Goal: Information Seeking & Learning: Find specific fact

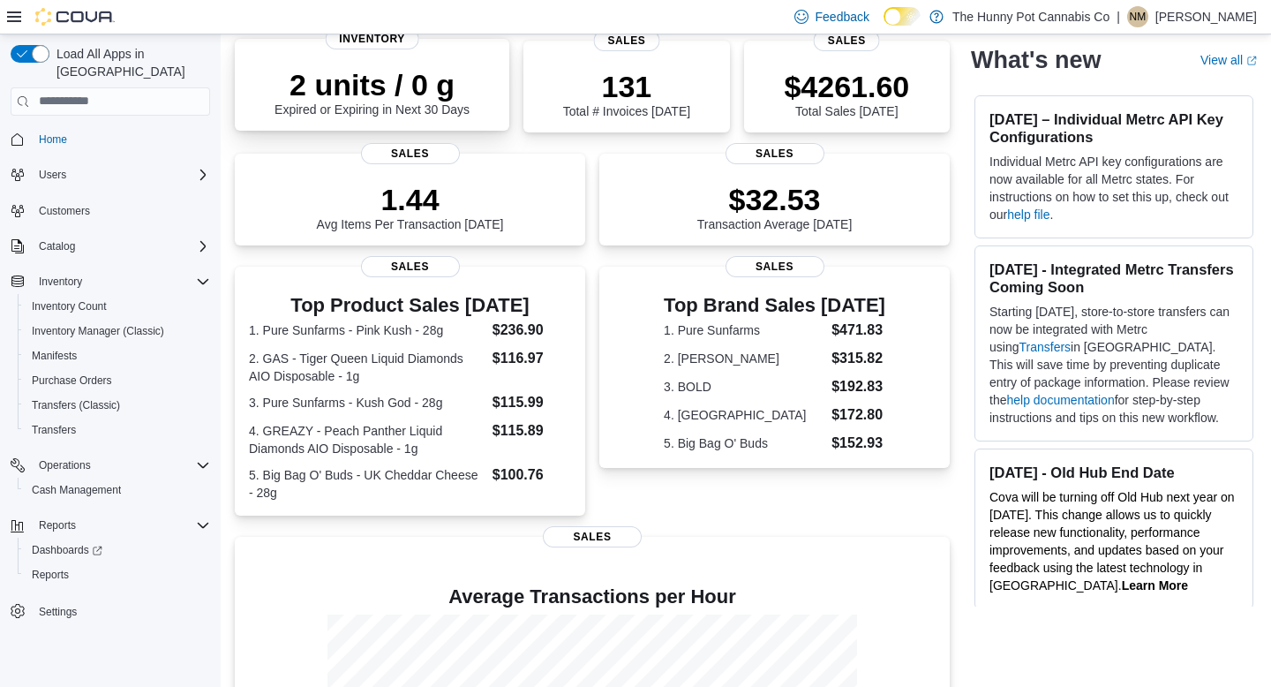
scroll to position [206, 0]
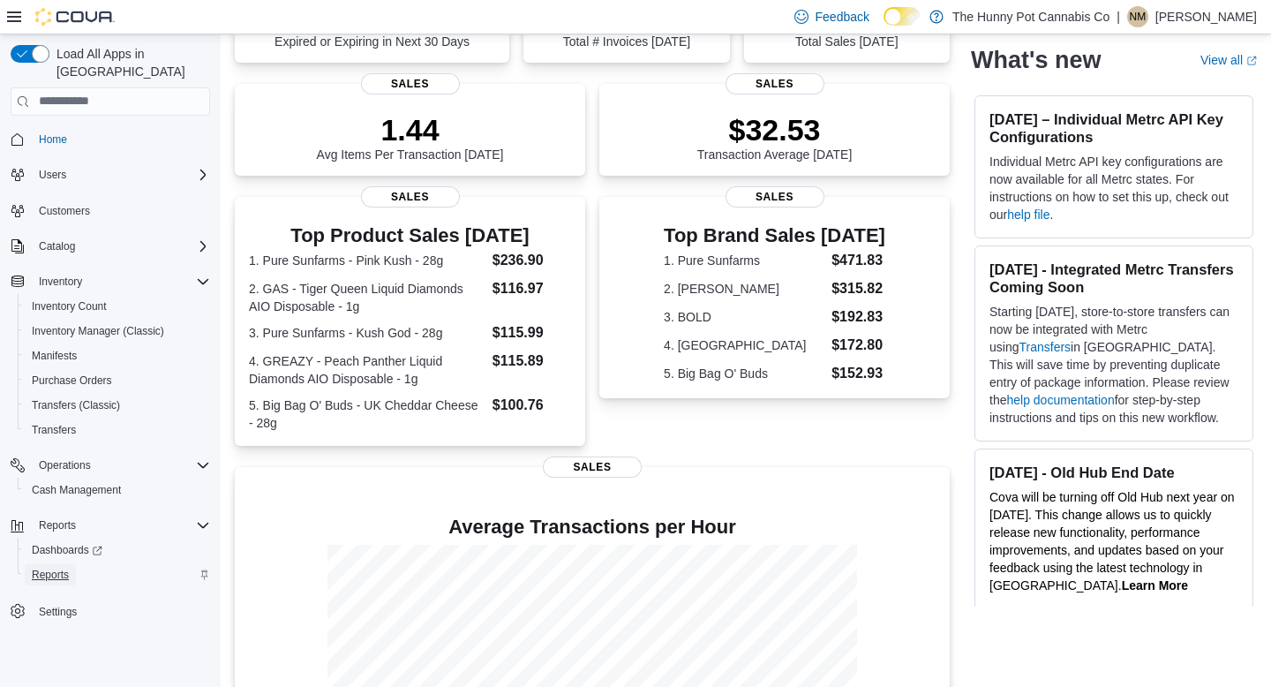
click at [58, 567] on span "Reports" at bounding box center [50, 574] width 37 height 14
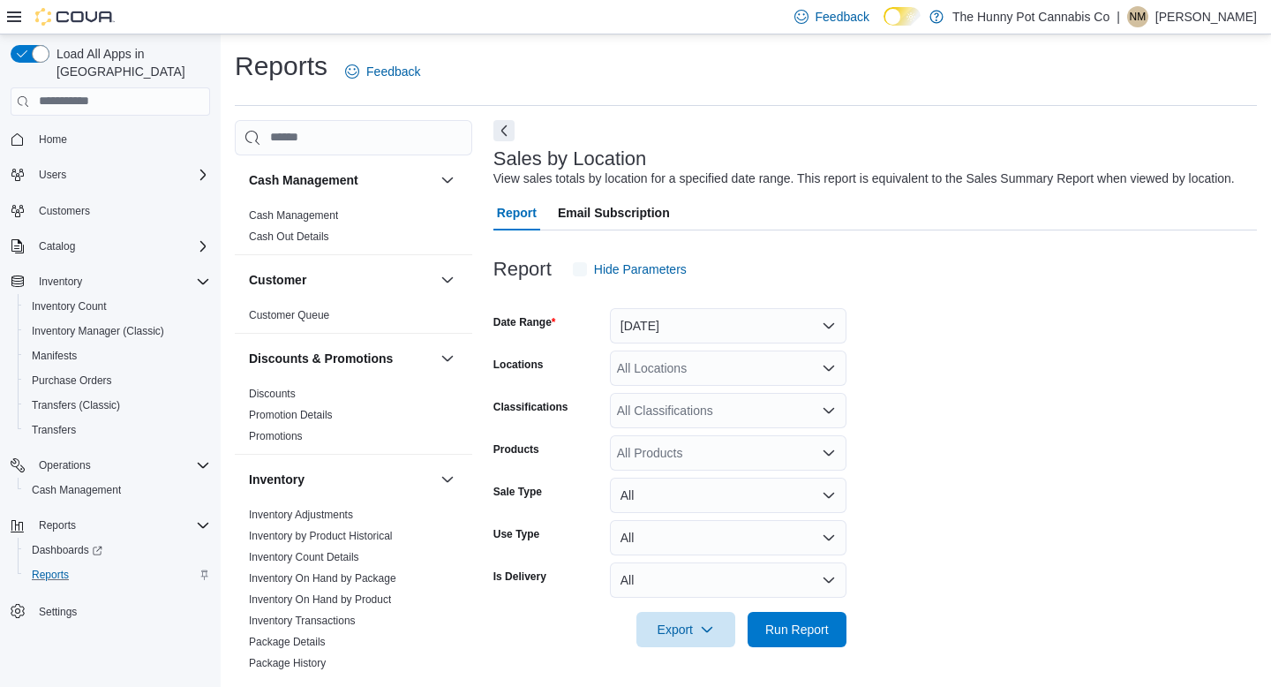
scroll to position [14, 0]
click at [71, 423] on span "Transfers" at bounding box center [54, 430] width 44 height 14
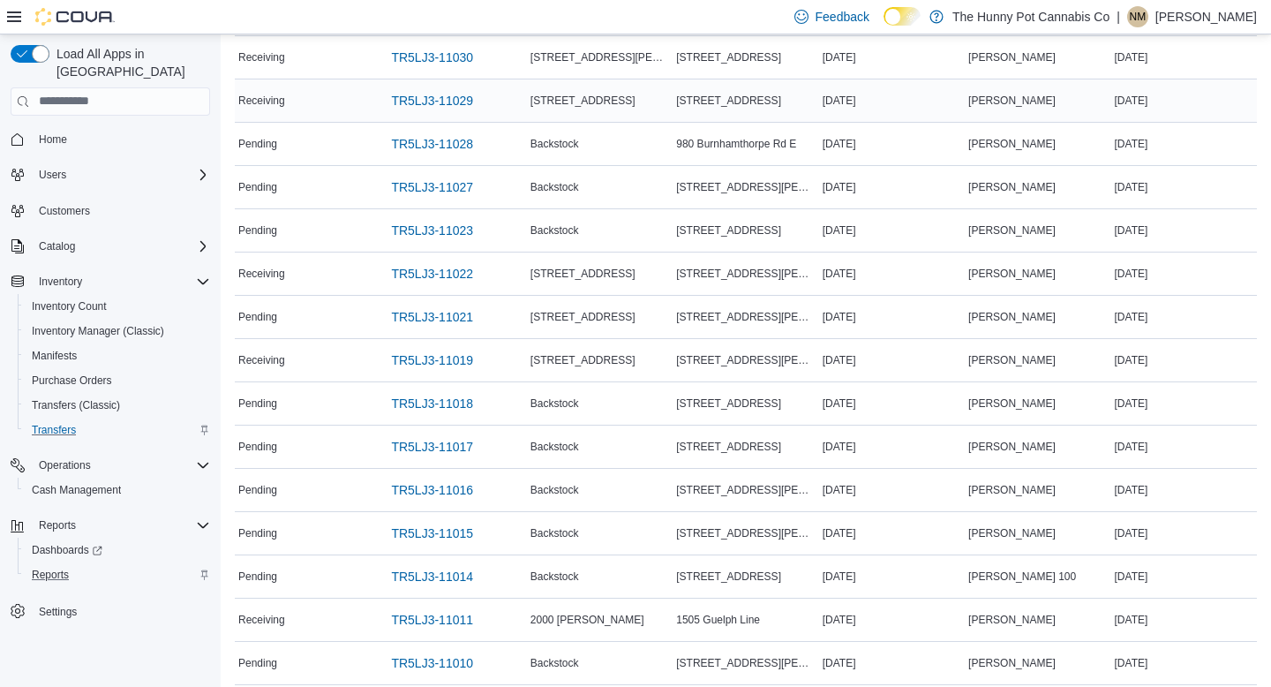
scroll to position [267, 0]
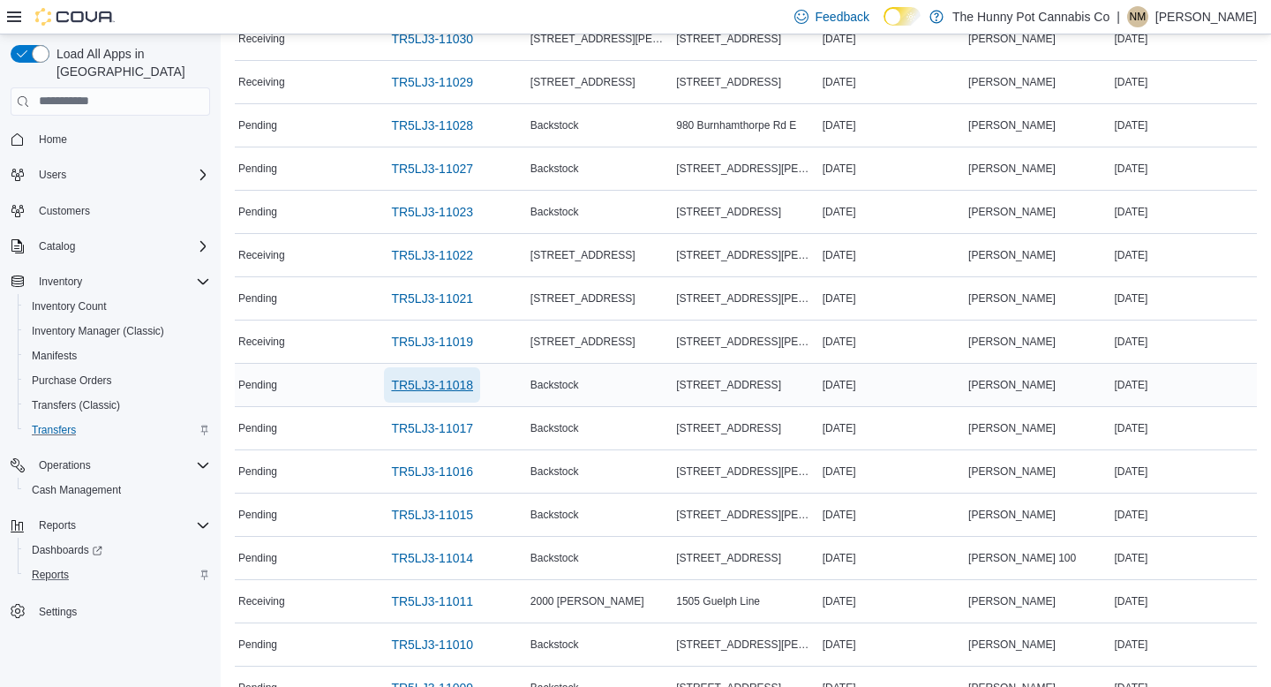
click at [455, 382] on span "TR5LJ3-11018" at bounding box center [432, 385] width 82 height 18
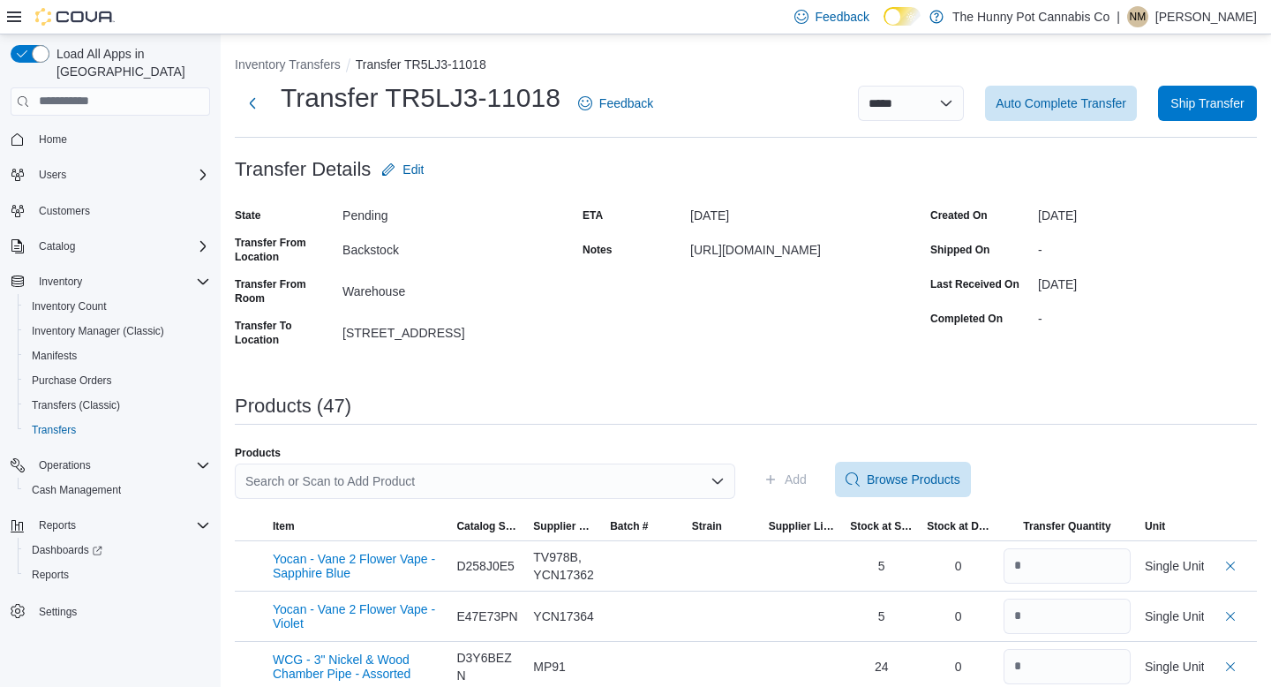
click at [84, 128] on span "Home" at bounding box center [121, 139] width 178 height 22
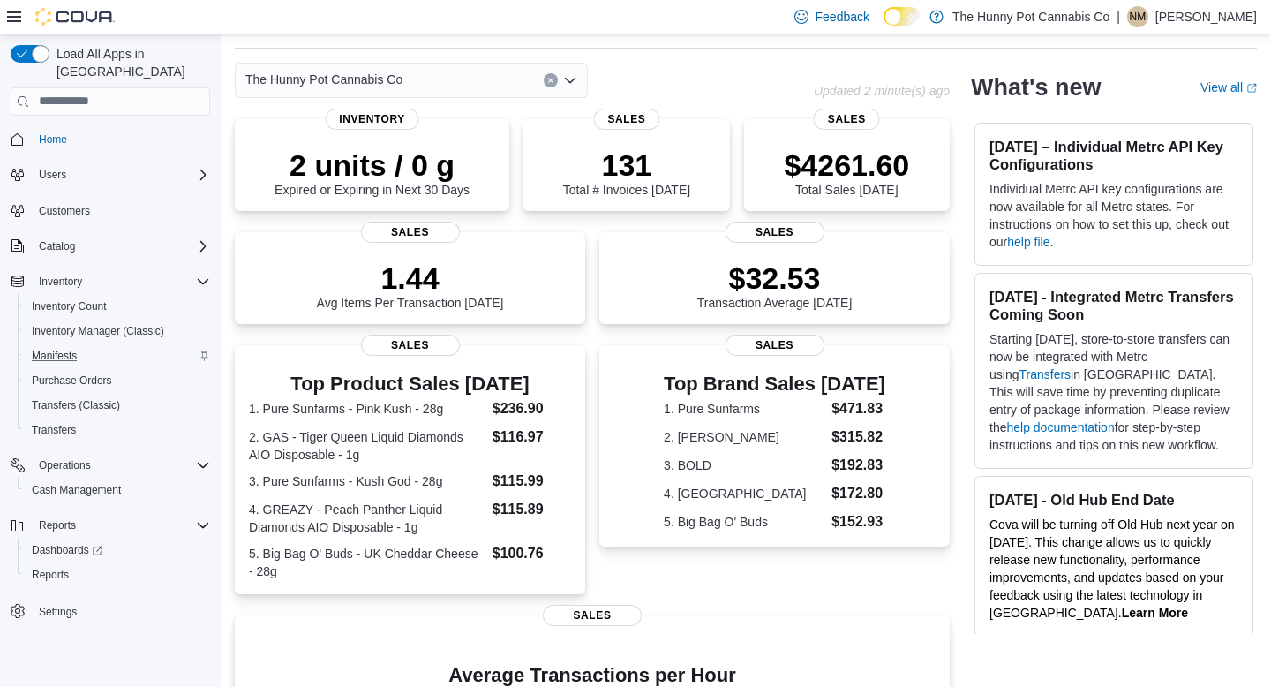
scroll to position [60, 0]
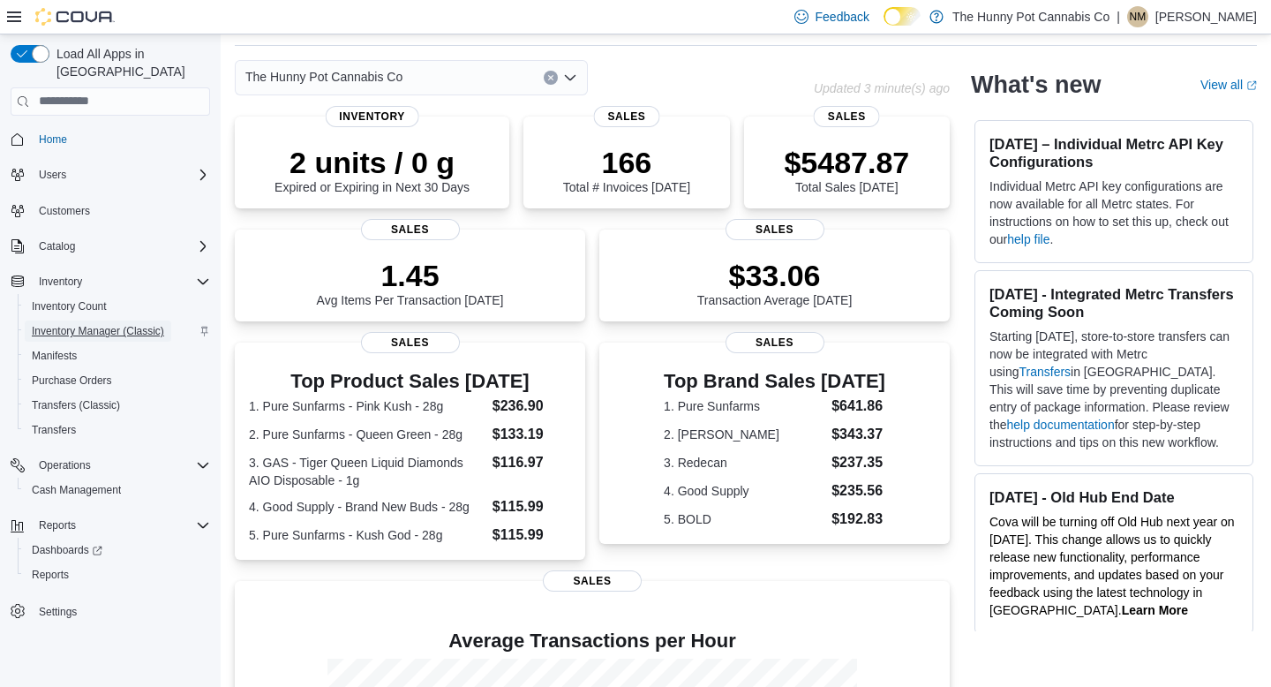
click at [128, 324] on span "Inventory Manager (Classic)" at bounding box center [98, 331] width 132 height 14
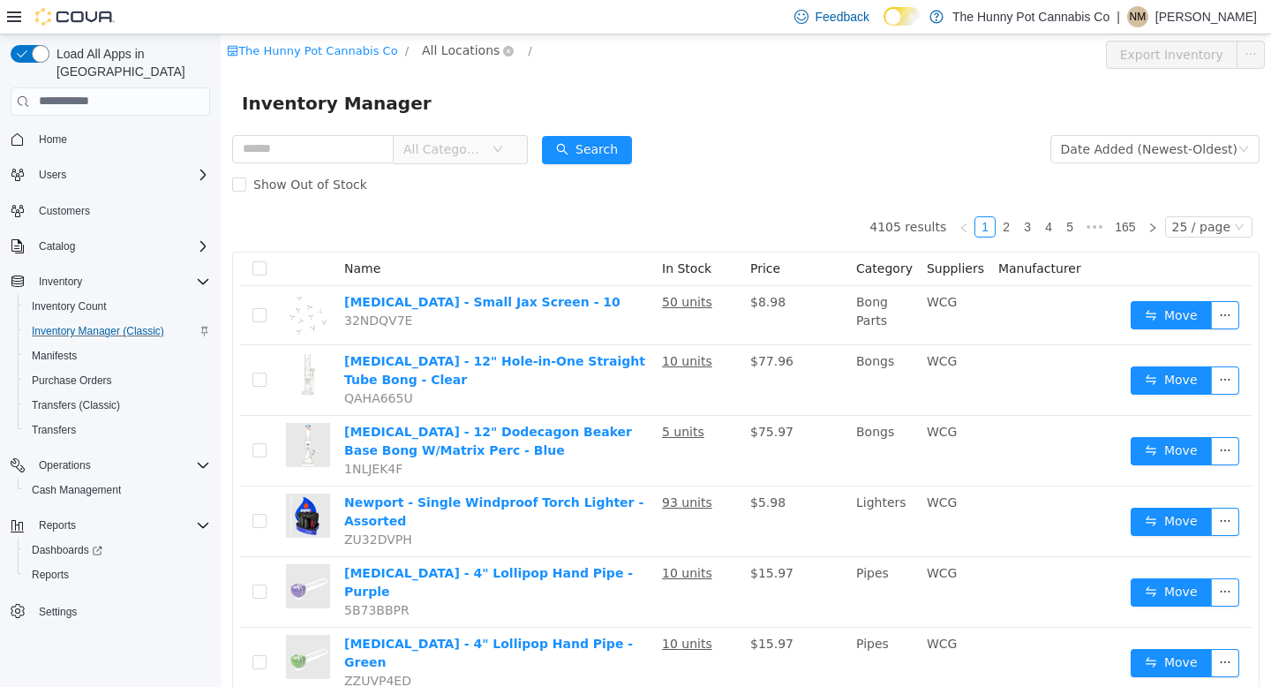
click at [459, 47] on span "All Locations" at bounding box center [461, 49] width 78 height 19
type input "***"
click at [464, 141] on span "198 Queen St" at bounding box center [515, 145] width 123 height 14
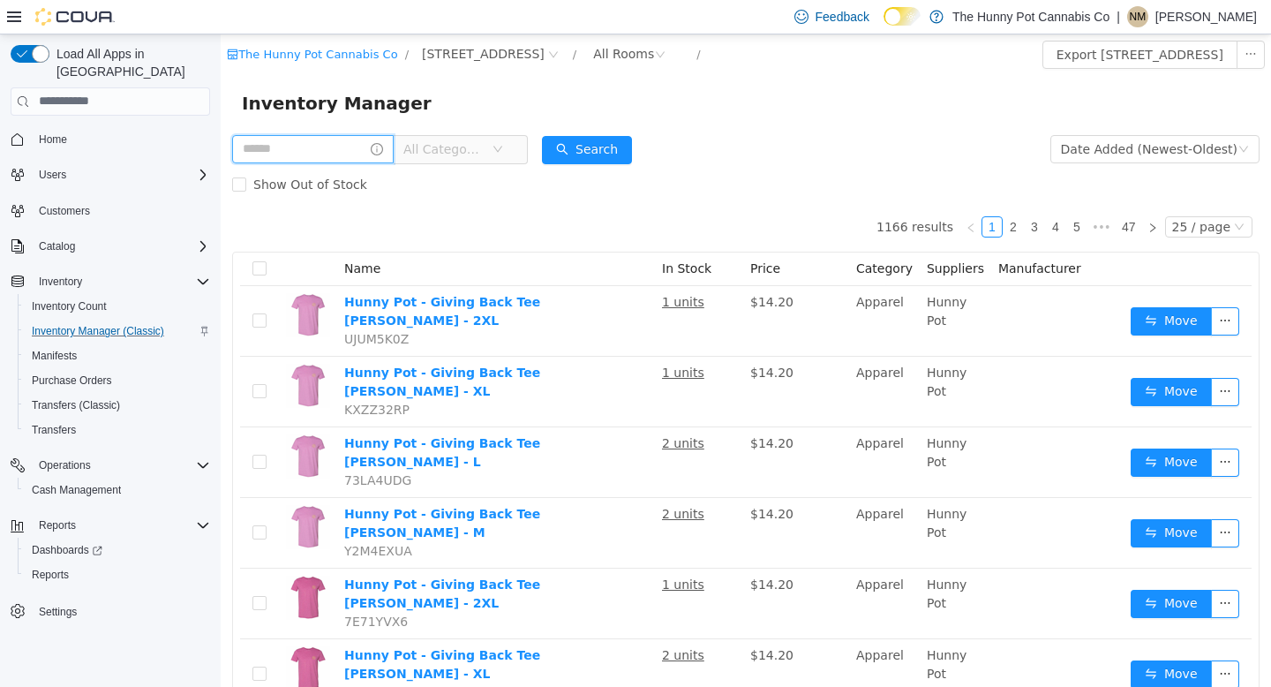
click at [347, 149] on input "text" at bounding box center [312, 148] width 161 height 28
type input "**********"
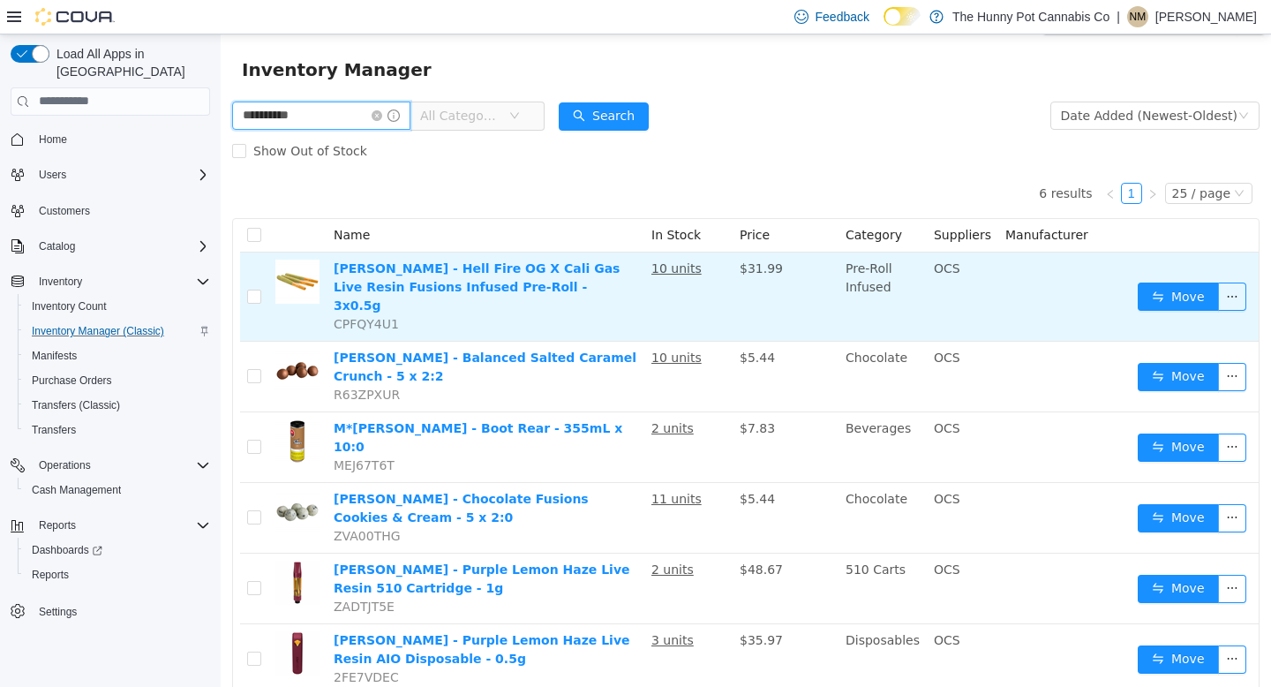
scroll to position [61, 0]
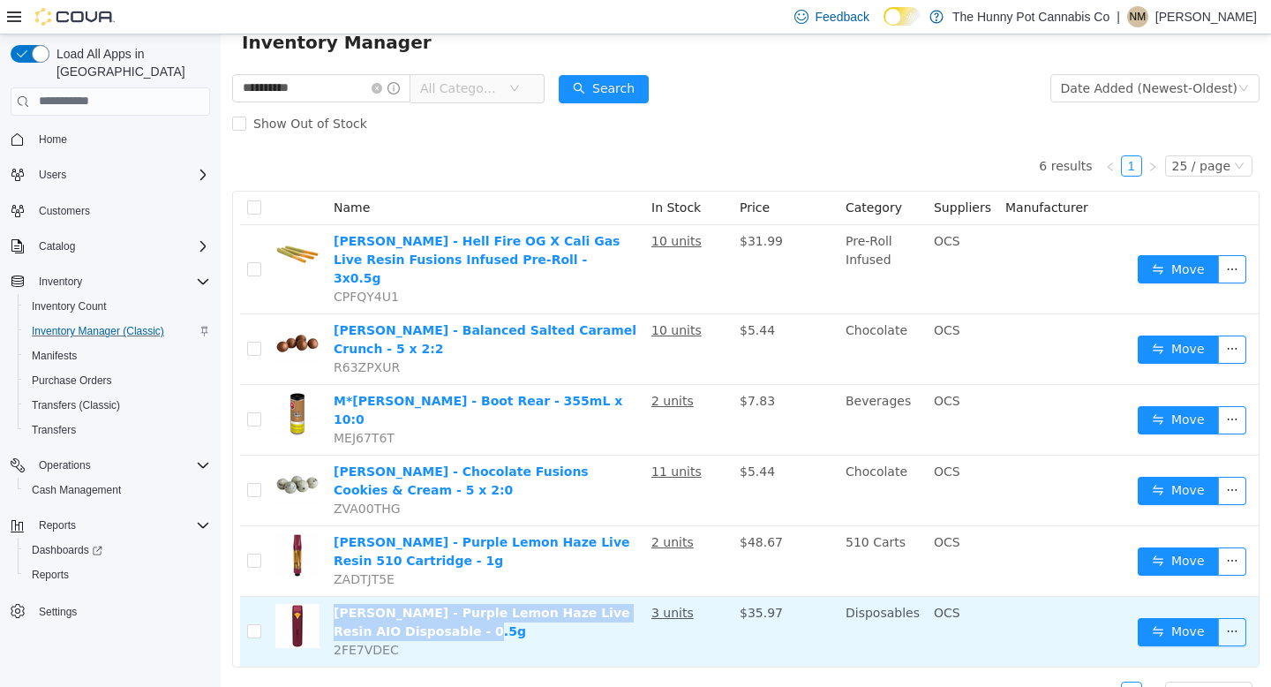
drag, startPoint x: 329, startPoint y: 581, endPoint x: 467, endPoint y: 597, distance: 138.6
click at [467, 597] on td "Lord Jones - Purple Lemon Haze Live Resin AIO Disposable - 0.5g 2FE7VDEC" at bounding box center [486, 631] width 318 height 70
copy link "[PERSON_NAME] - Purple Lemon Haze Live Resin AIO Disposable - 0.5g"
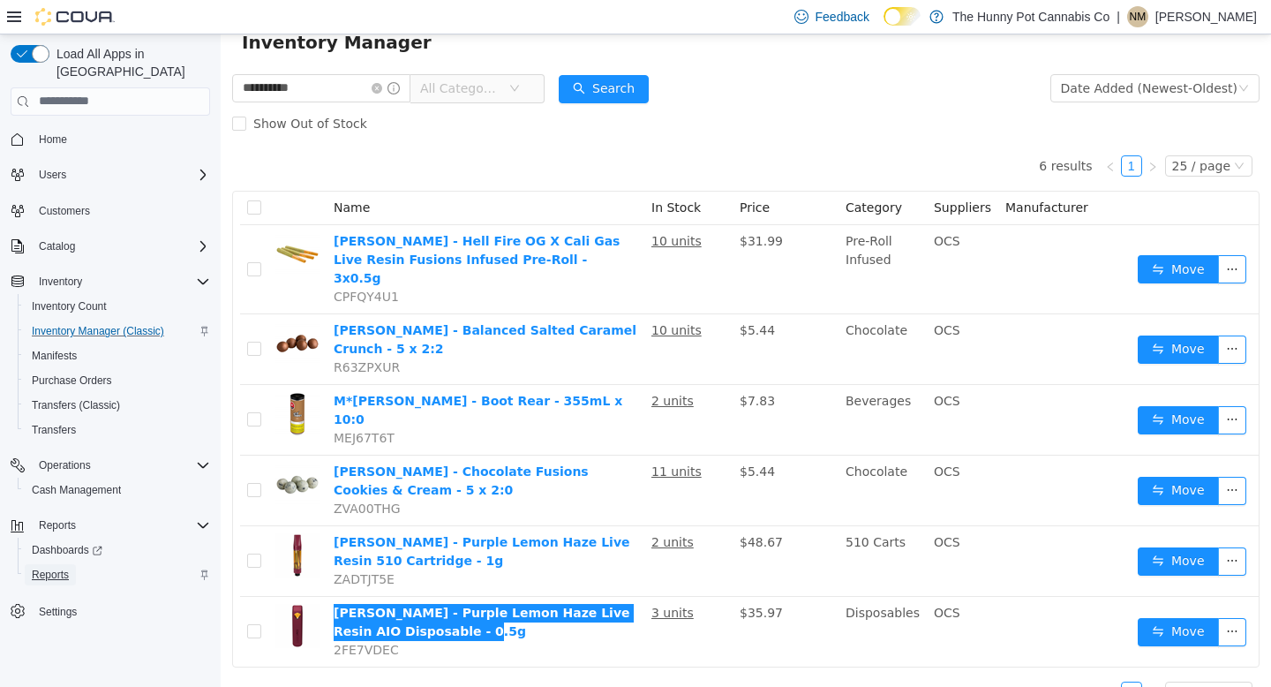
click at [42, 567] on span "Reports" at bounding box center [50, 574] width 37 height 14
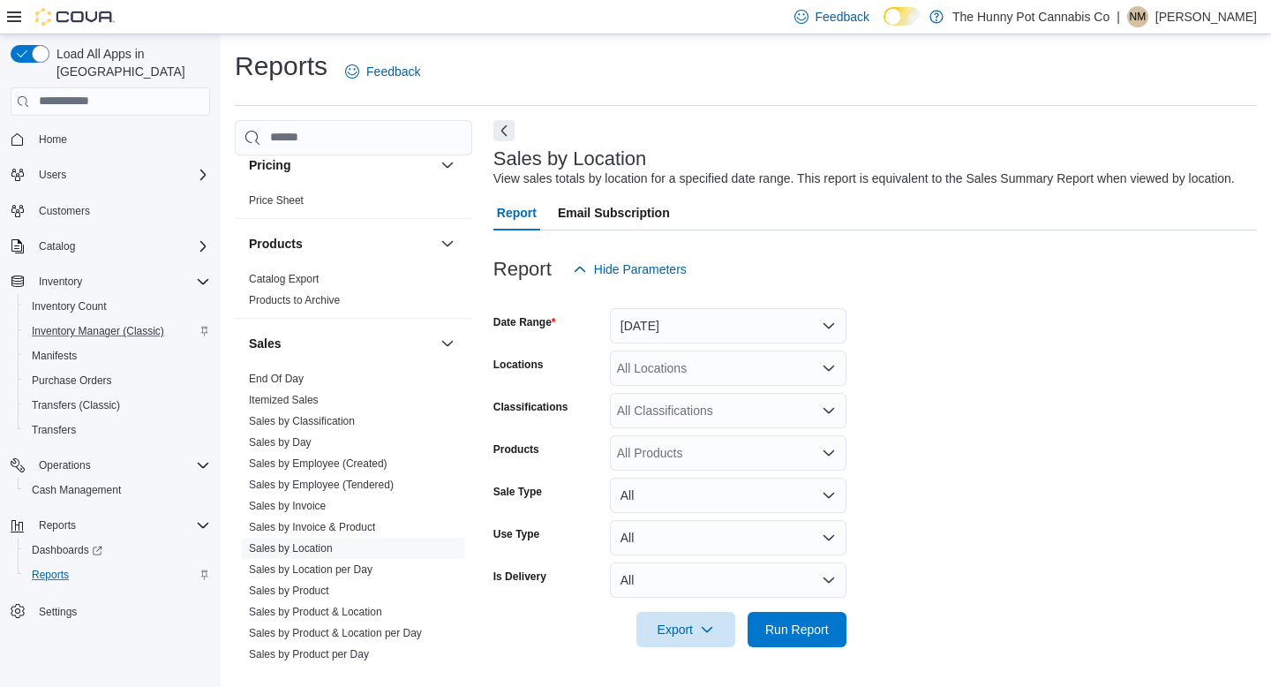
scroll to position [823, 0]
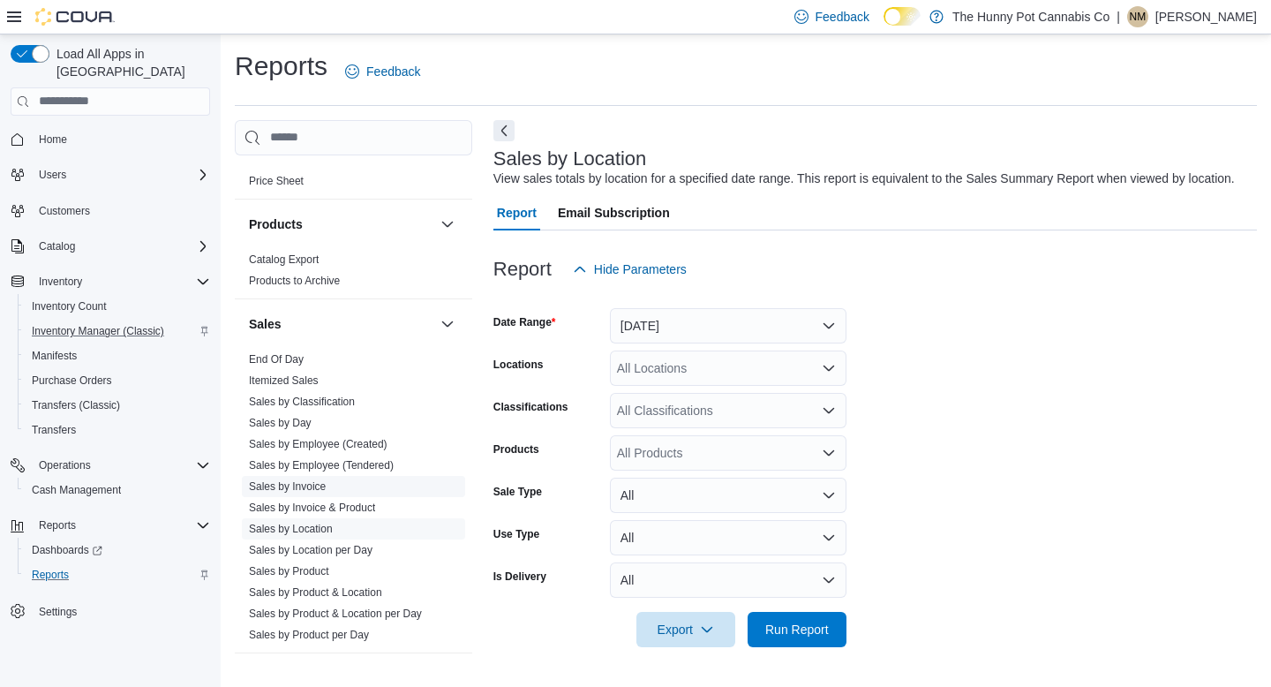
click at [332, 477] on span "Sales by Invoice" at bounding box center [353, 486] width 223 height 21
click at [331, 501] on link "Sales by Invoice & Product" at bounding box center [312, 507] width 126 height 12
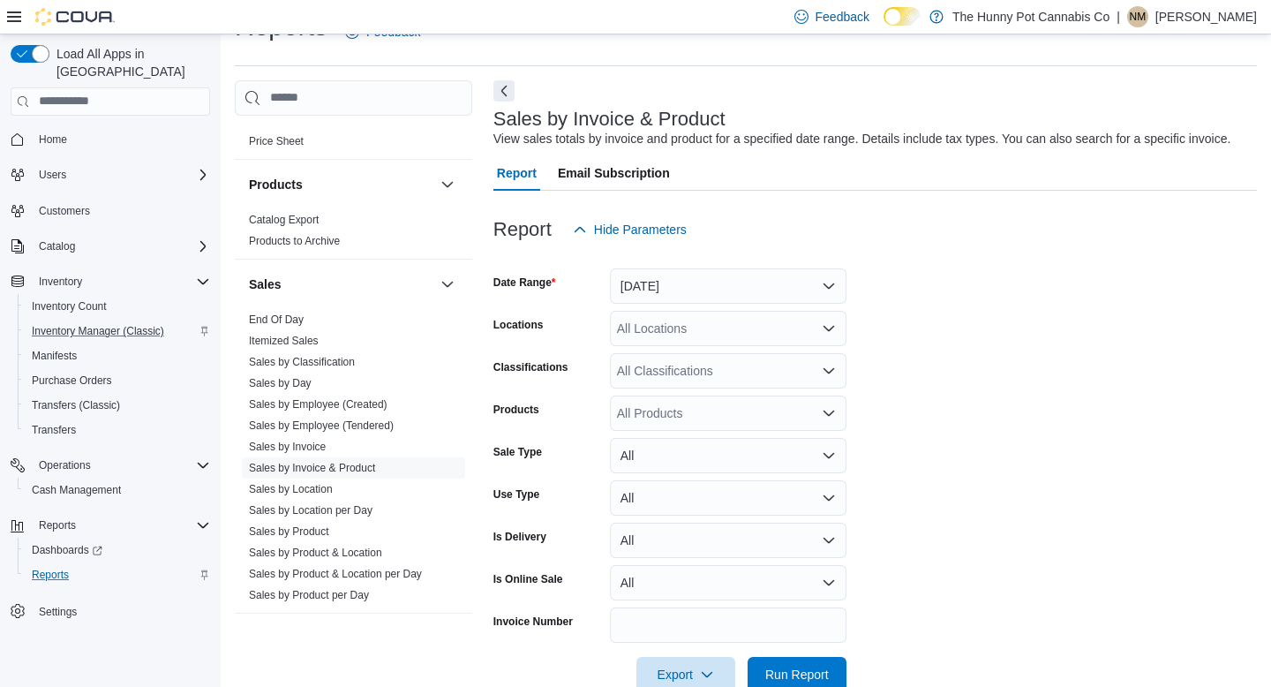
scroll to position [59, 0]
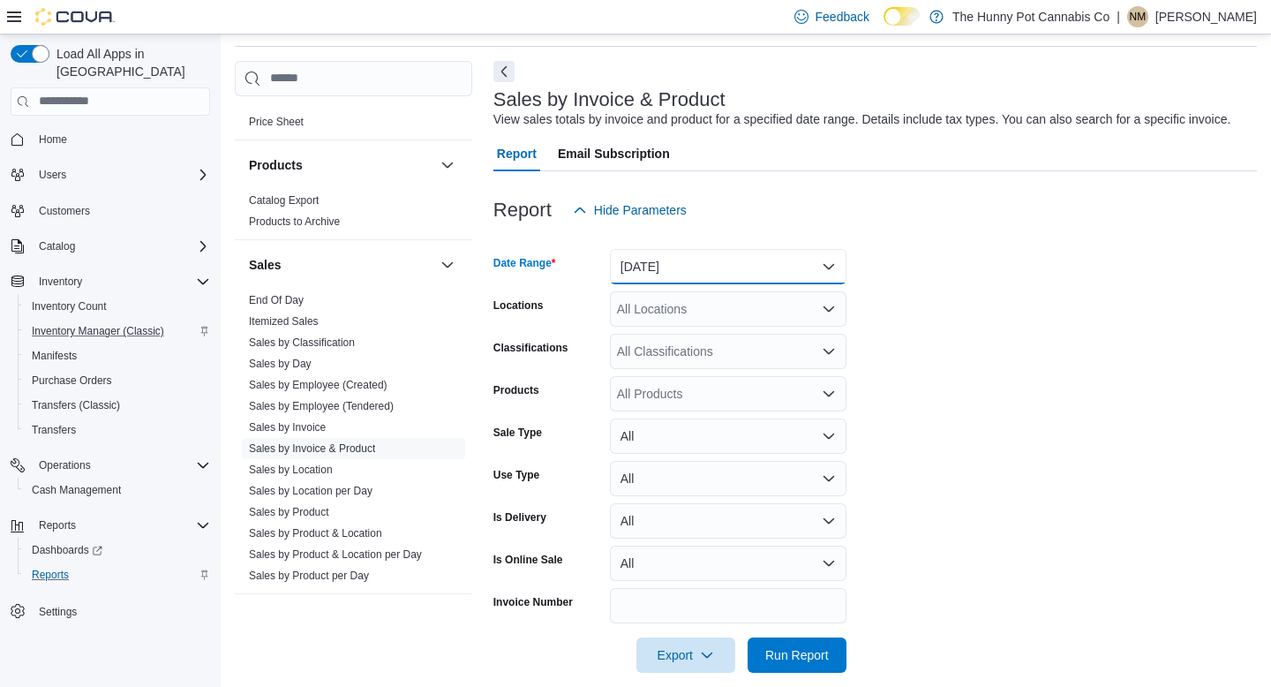
click at [673, 267] on button "Yesterday" at bounding box center [728, 266] width 237 height 35
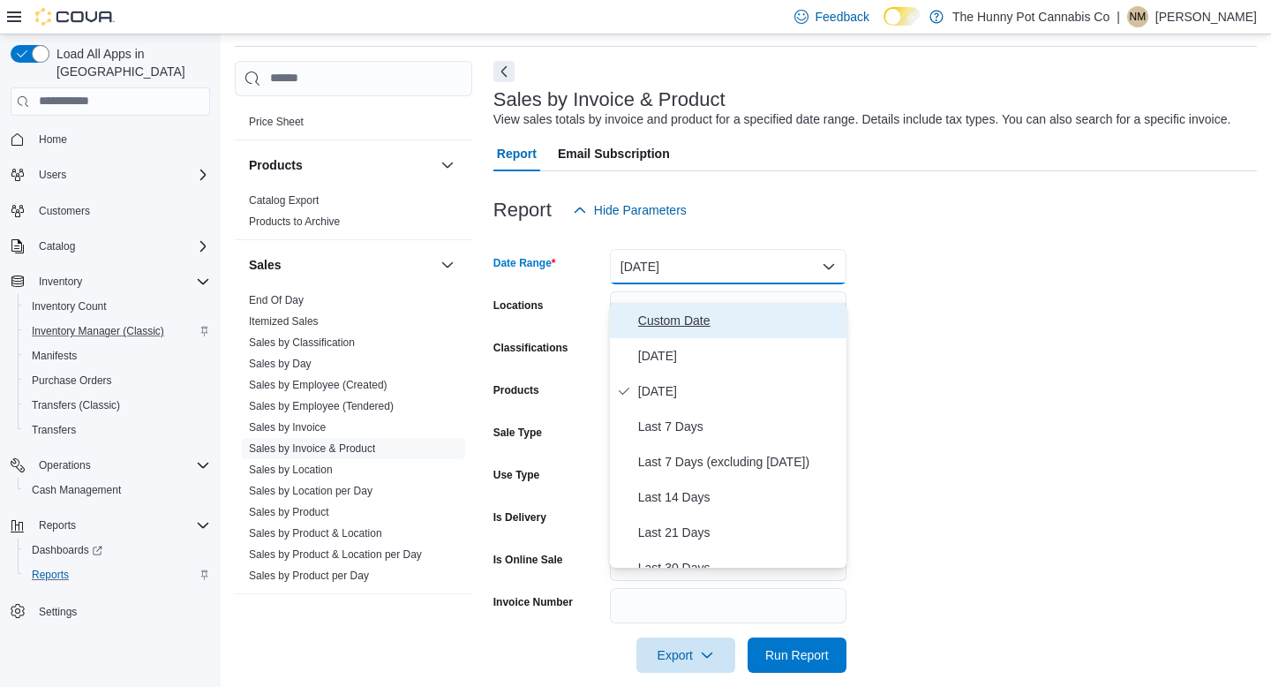
click at [670, 322] on span "Custom Date" at bounding box center [738, 320] width 201 height 21
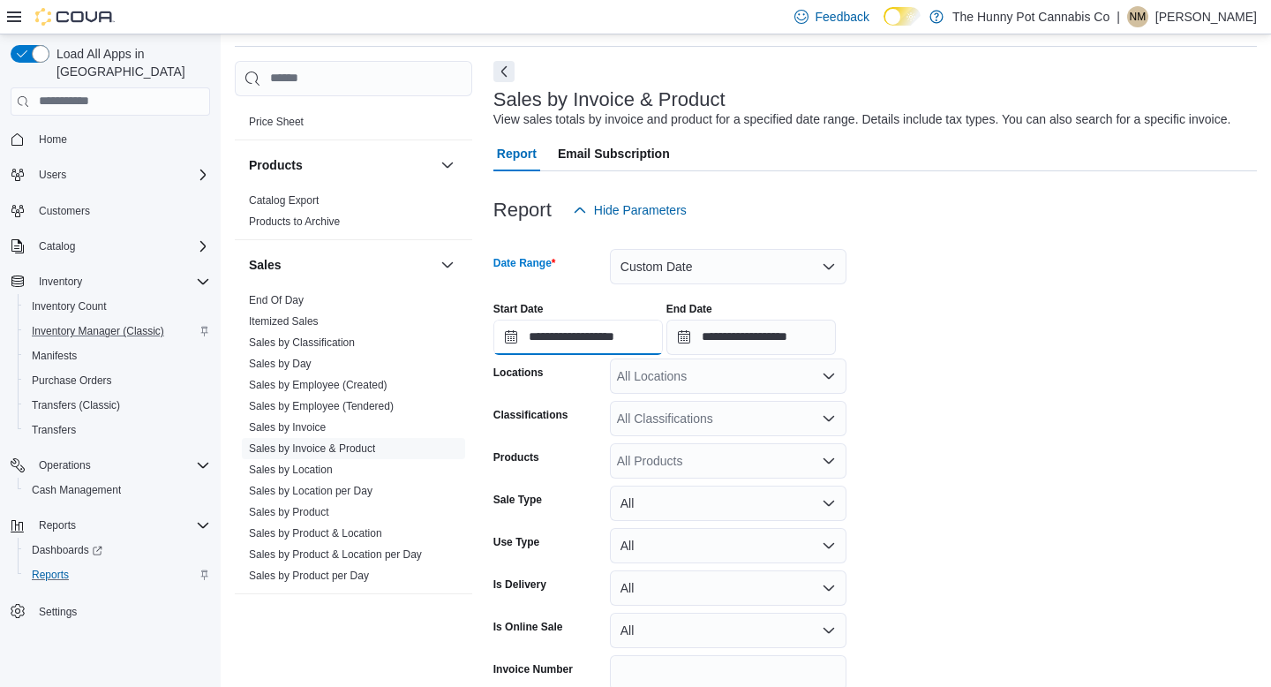
click at [507, 355] on input "**********" at bounding box center [577, 336] width 169 height 35
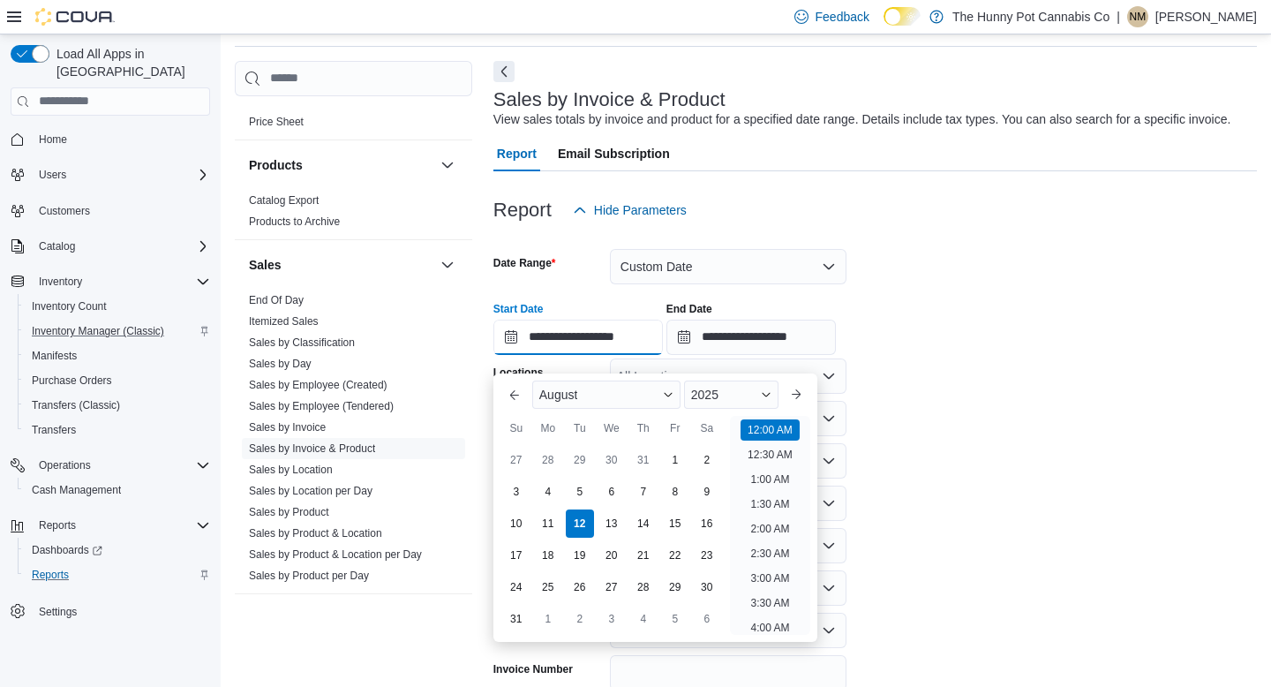
scroll to position [55, 0]
click at [673, 496] on div "8" at bounding box center [674, 491] width 31 height 31
type input "**********"
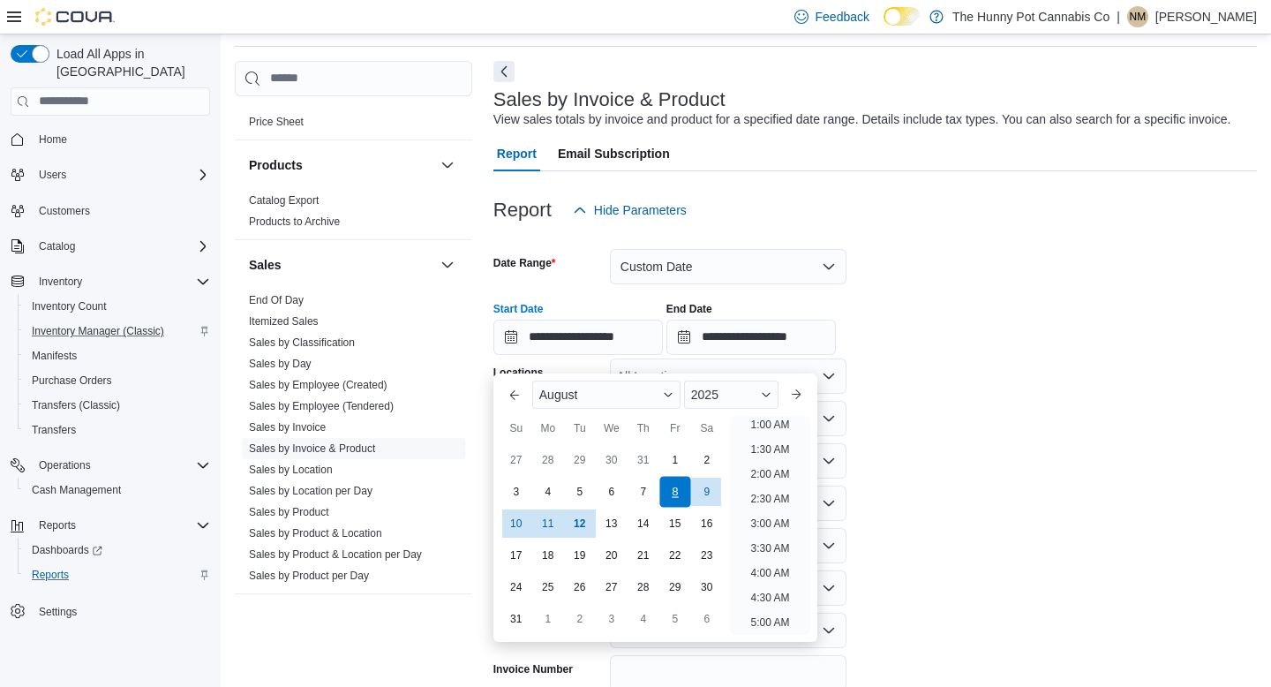
scroll to position [4, 0]
click at [702, 354] on input "**********" at bounding box center [750, 336] width 169 height 35
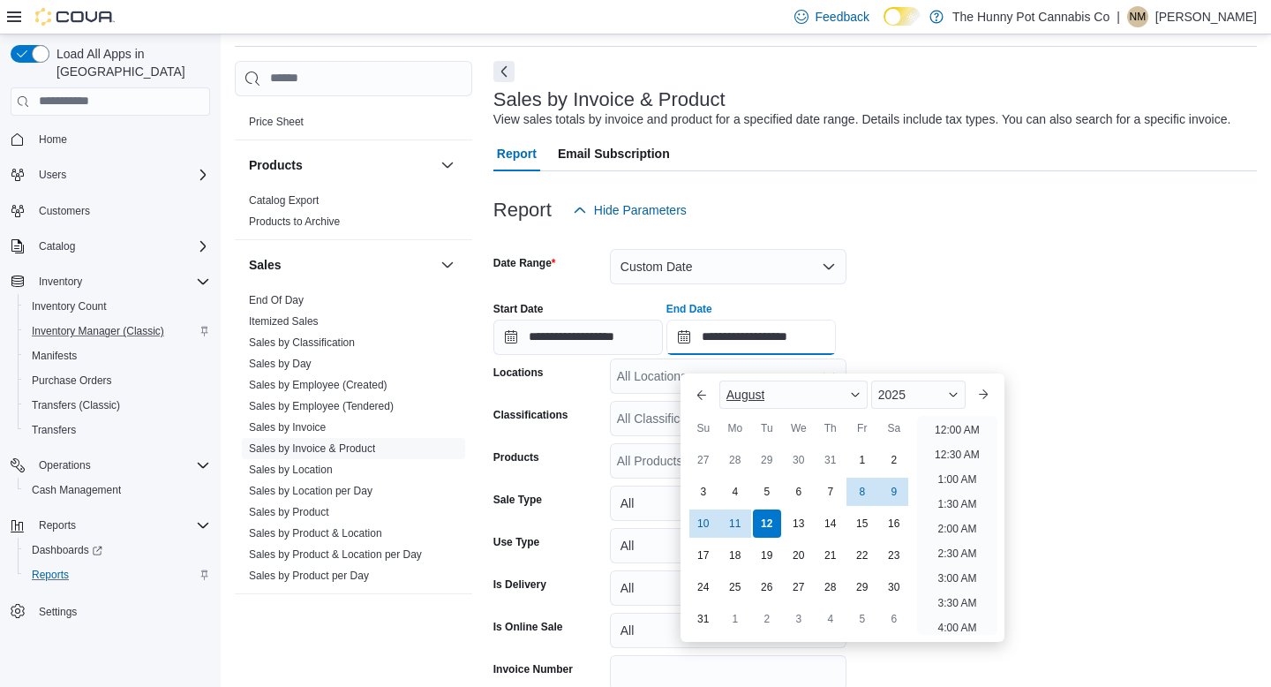
scroll to position [971, 0]
click at [867, 492] on div "8" at bounding box center [861, 491] width 31 height 31
type input "**********"
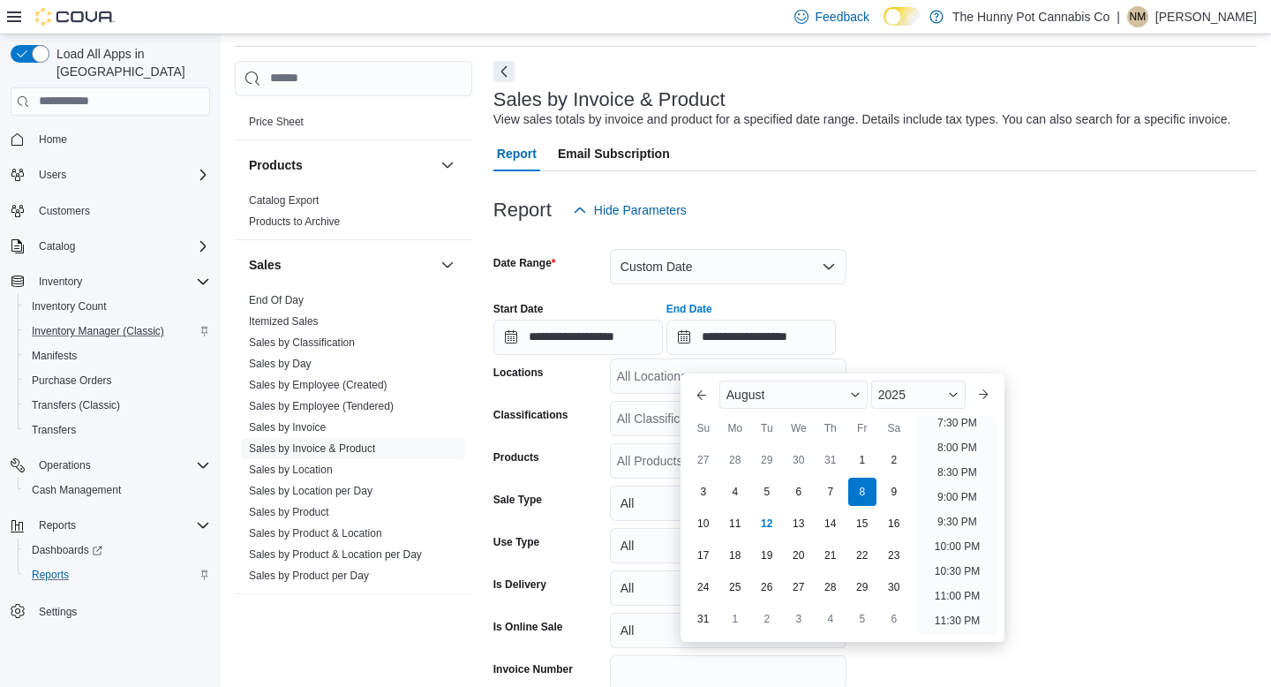
click at [1055, 226] on div "Report Hide Parameters" at bounding box center [874, 209] width 763 height 35
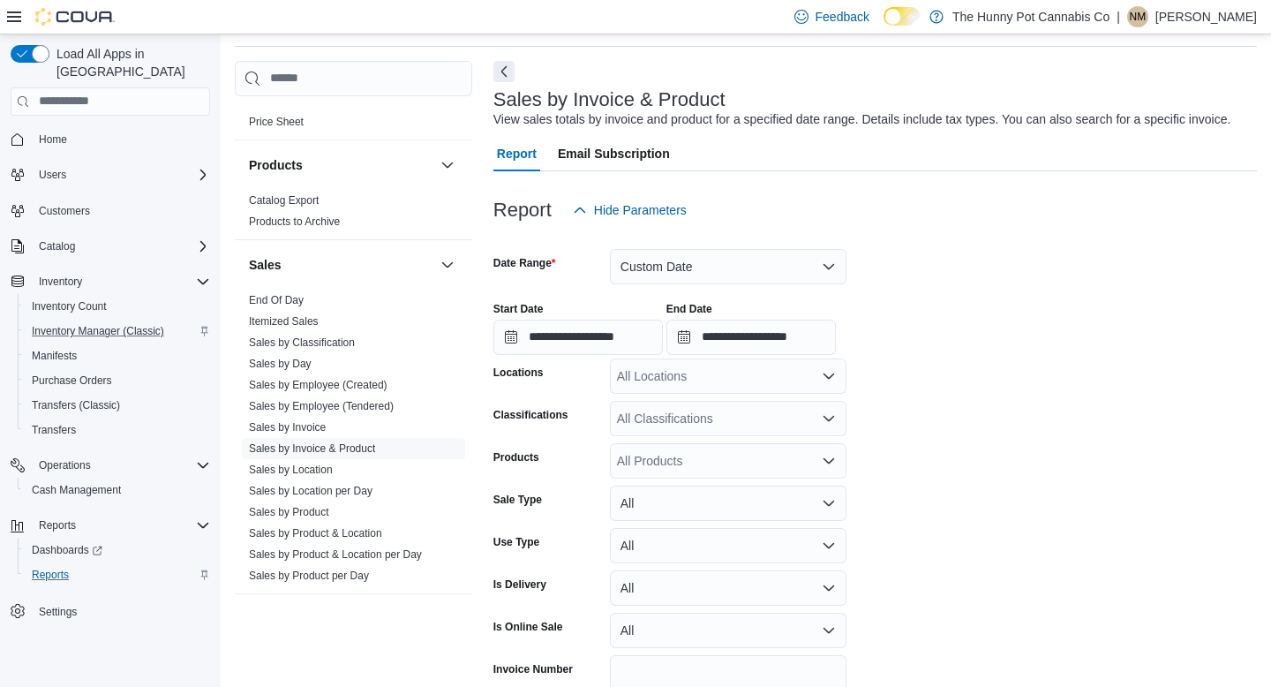
click at [732, 394] on div "All Locations" at bounding box center [728, 375] width 237 height 35
type input "***"
click at [729, 424] on div "198 Queen St" at bounding box center [727, 425] width 215 height 18
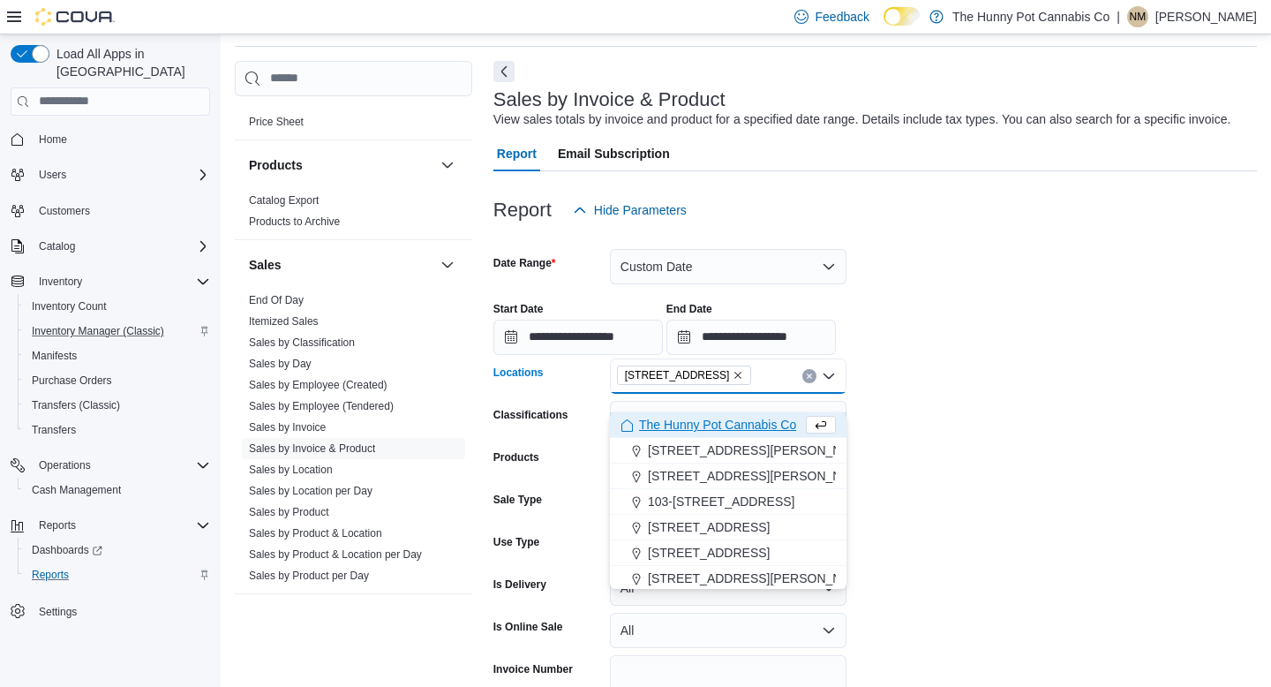
click at [937, 476] on form "**********" at bounding box center [874, 484] width 763 height 512
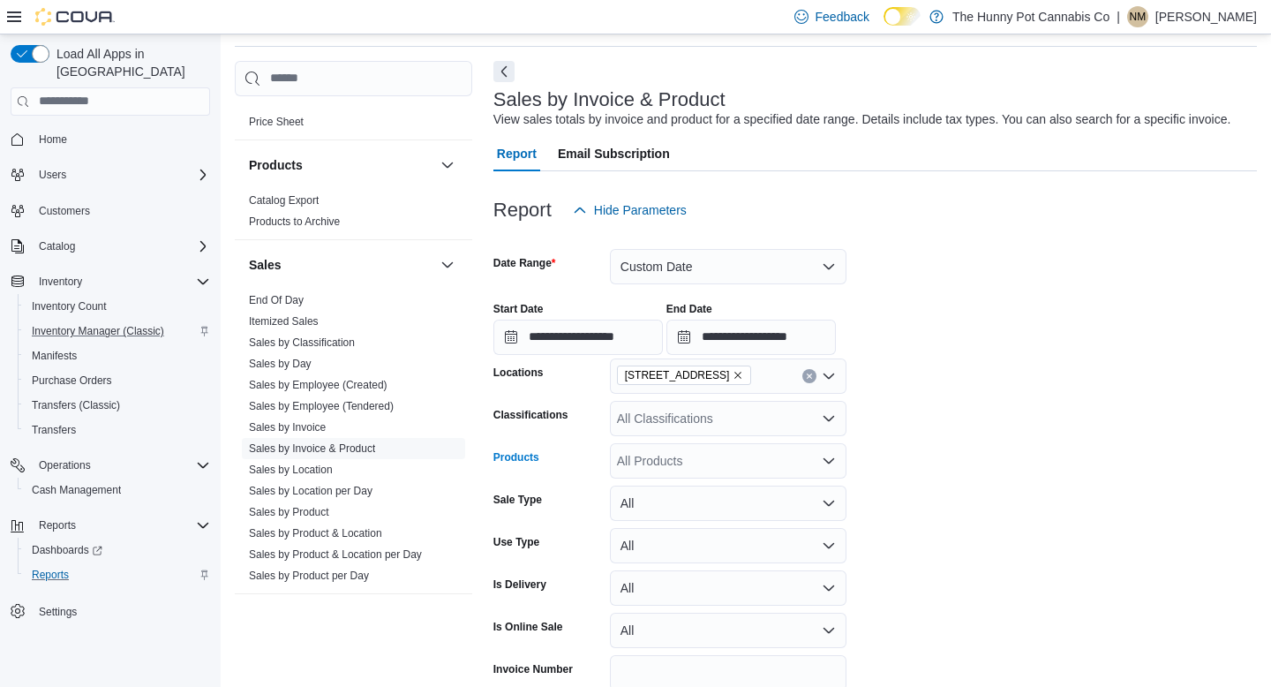
click at [652, 478] on div "All Products" at bounding box center [728, 460] width 237 height 35
type input "*"
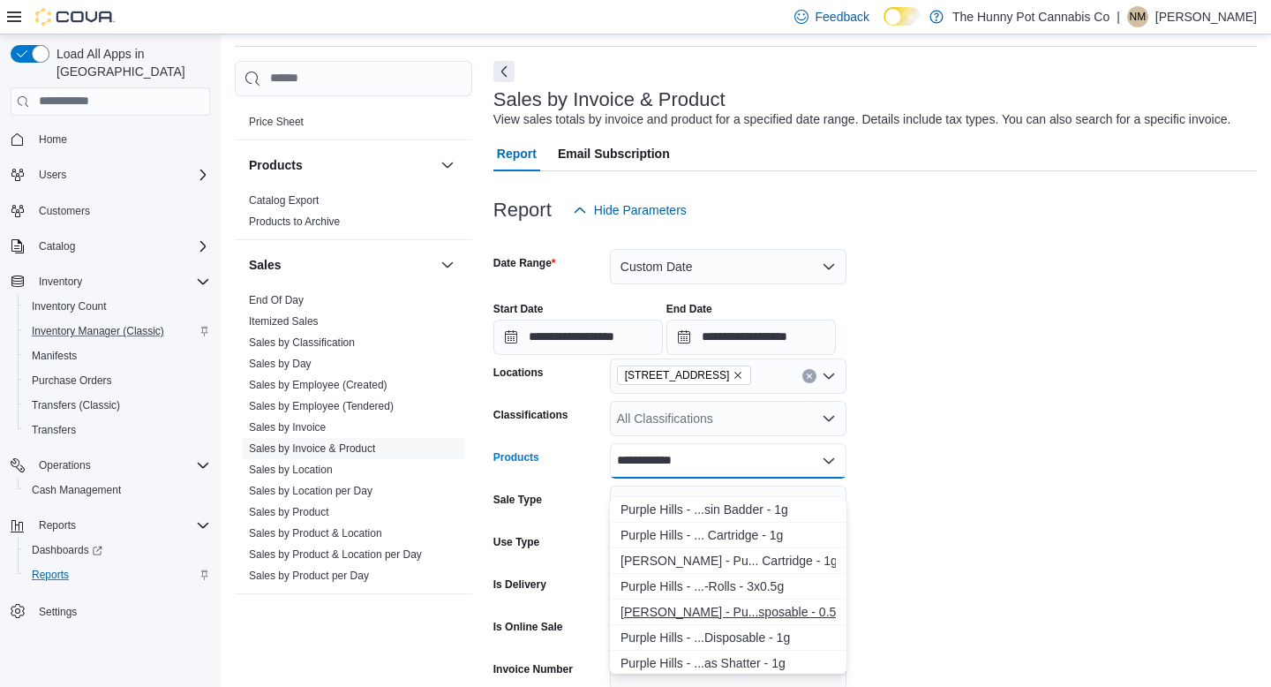
type input "**********"
click at [660, 615] on div "Lord Jones - Pu...sposable - 0.5g" at bounding box center [727, 612] width 215 height 18
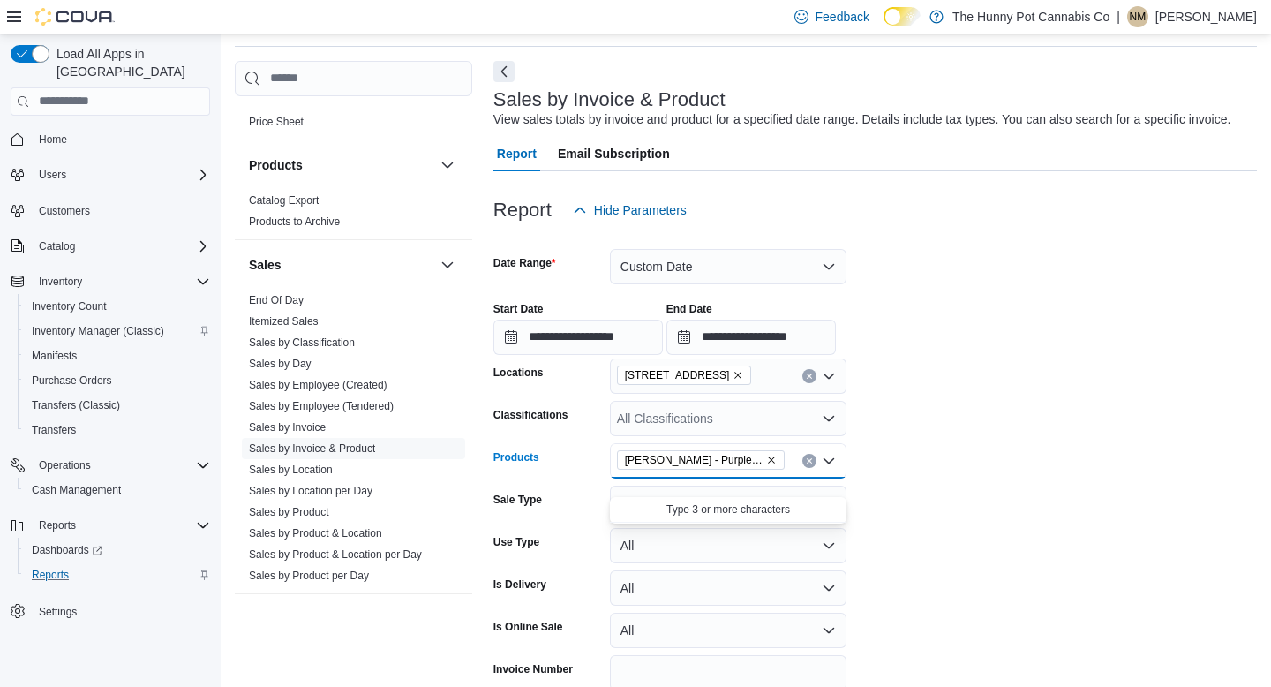
click at [985, 451] on form "**********" at bounding box center [874, 484] width 763 height 512
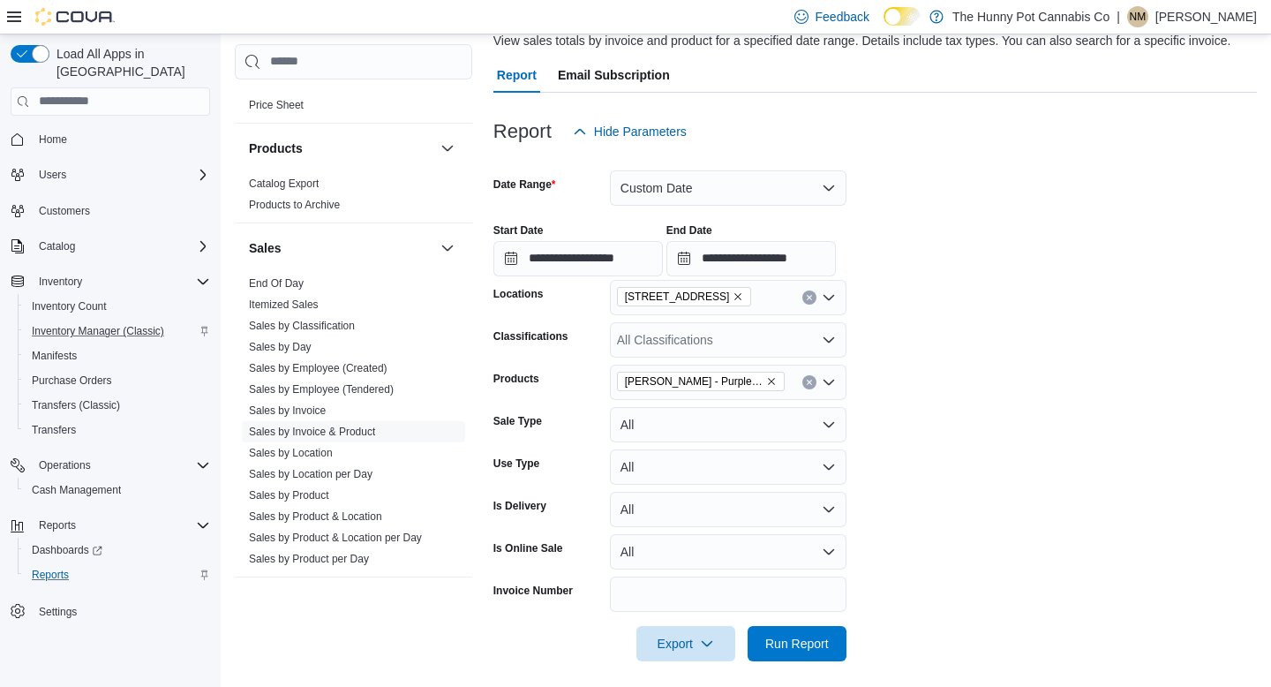
scroll to position [166, 0]
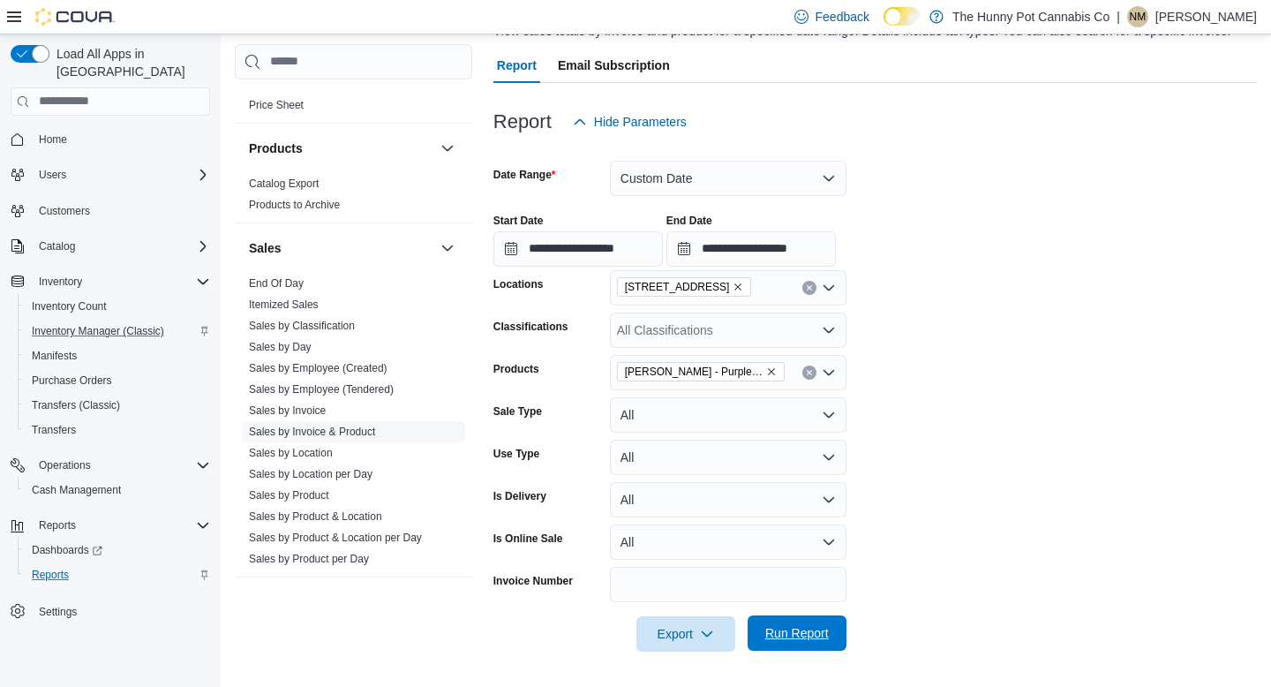
click at [787, 629] on span "Run Report" at bounding box center [797, 633] width 64 height 18
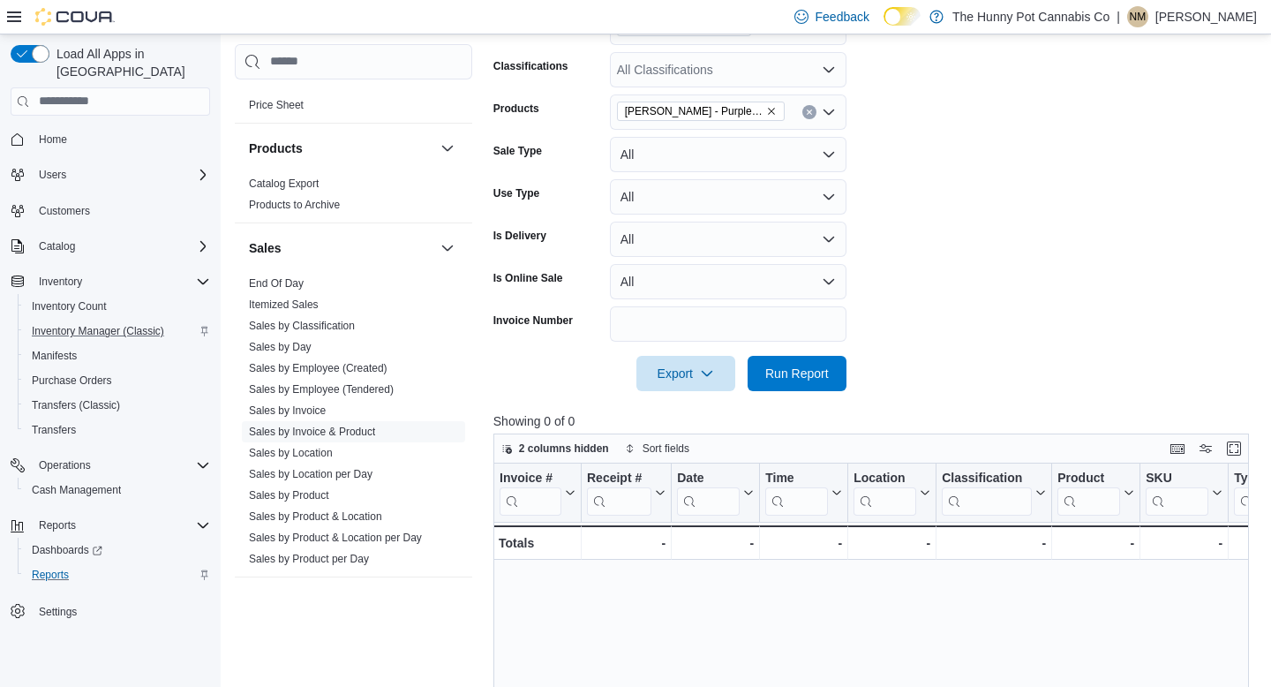
scroll to position [328, 0]
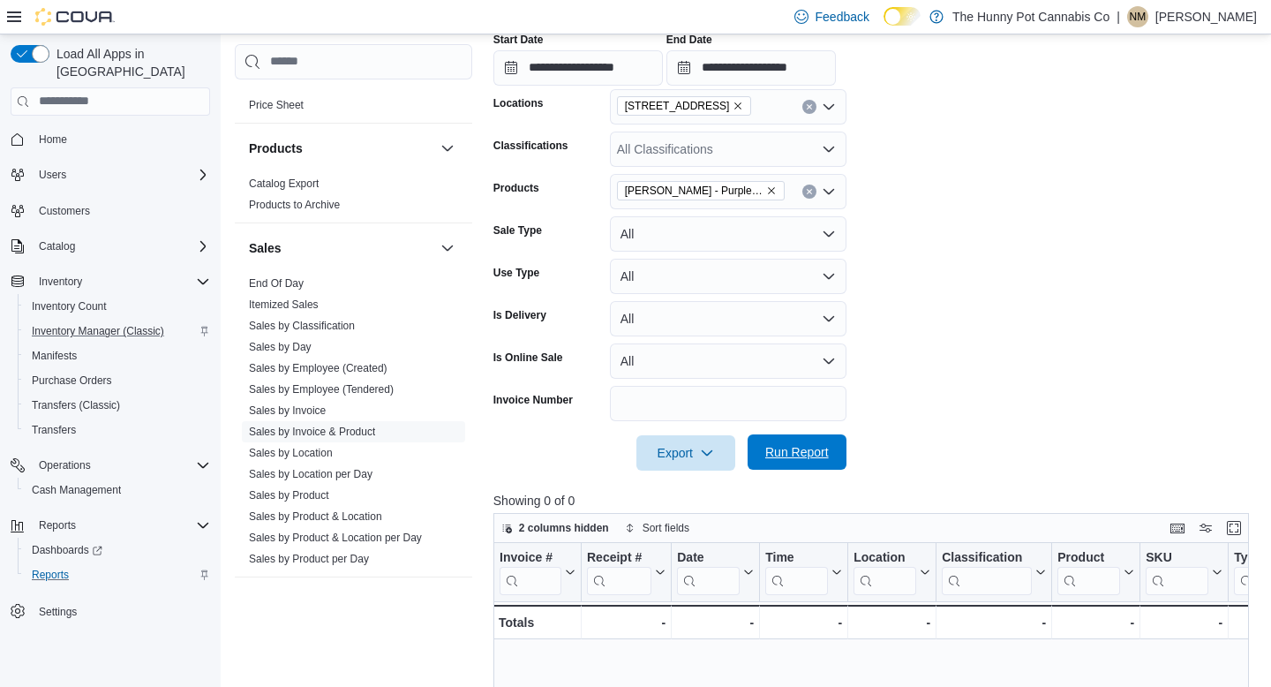
click at [801, 461] on span "Run Report" at bounding box center [797, 452] width 64 height 18
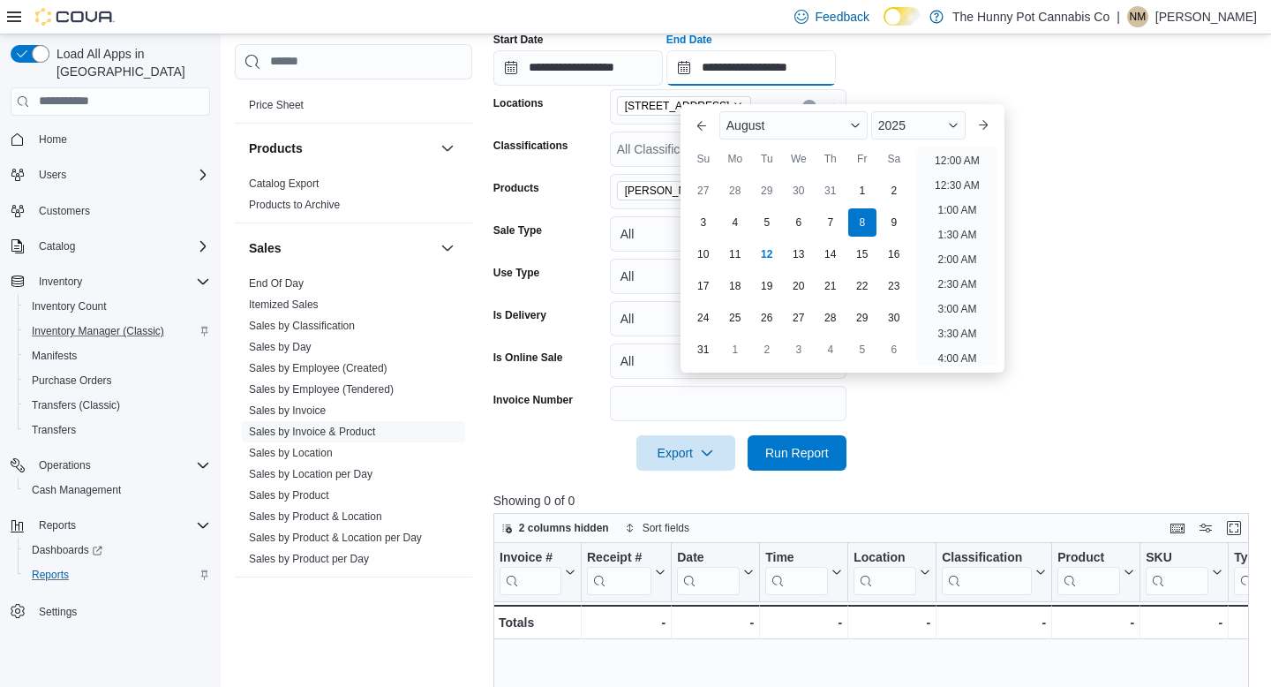
click at [702, 86] on input "**********" at bounding box center [750, 67] width 169 height 35
click at [835, 215] on div "7" at bounding box center [830, 222] width 31 height 31
type input "**********"
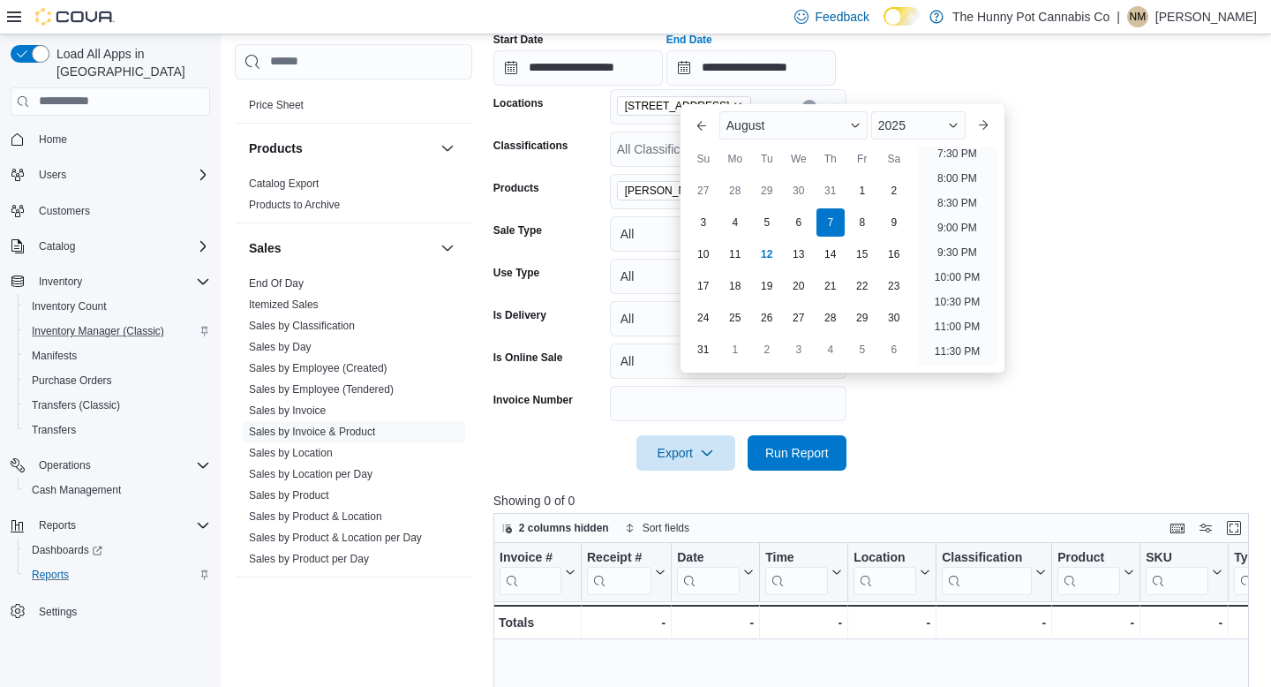
click at [1063, 86] on div "**********" at bounding box center [874, 52] width 763 height 67
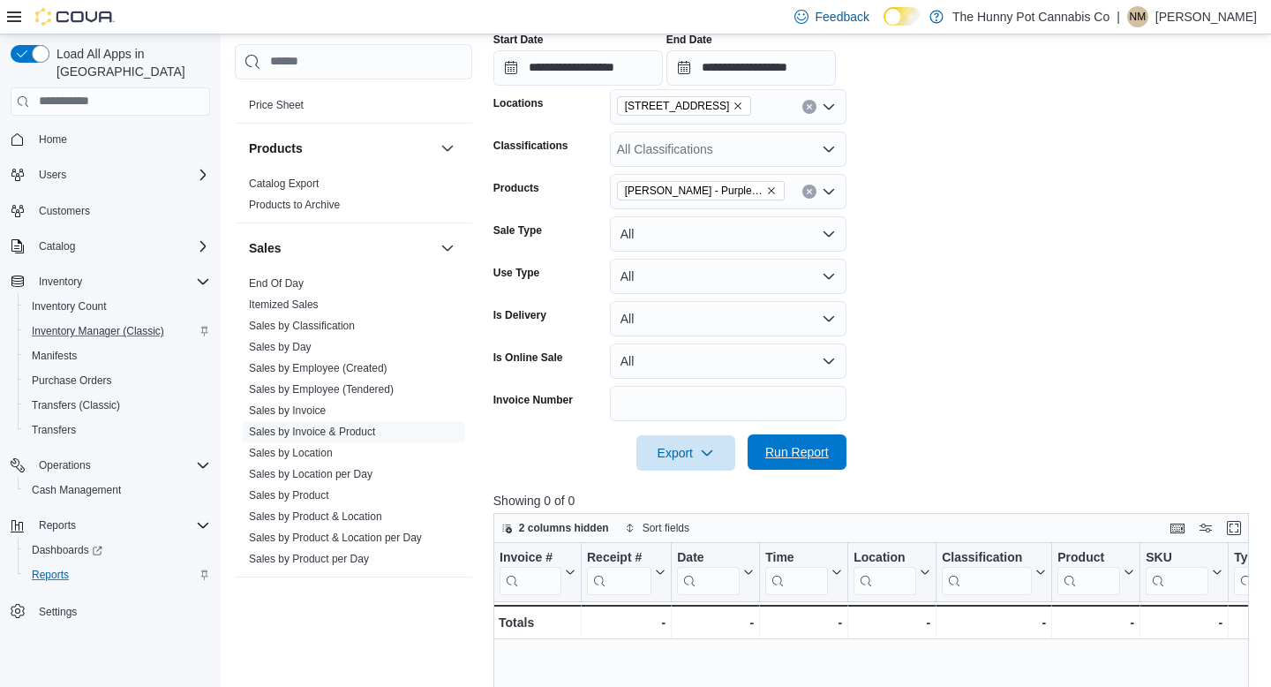
click at [826, 457] on span "Run Report" at bounding box center [797, 451] width 78 height 35
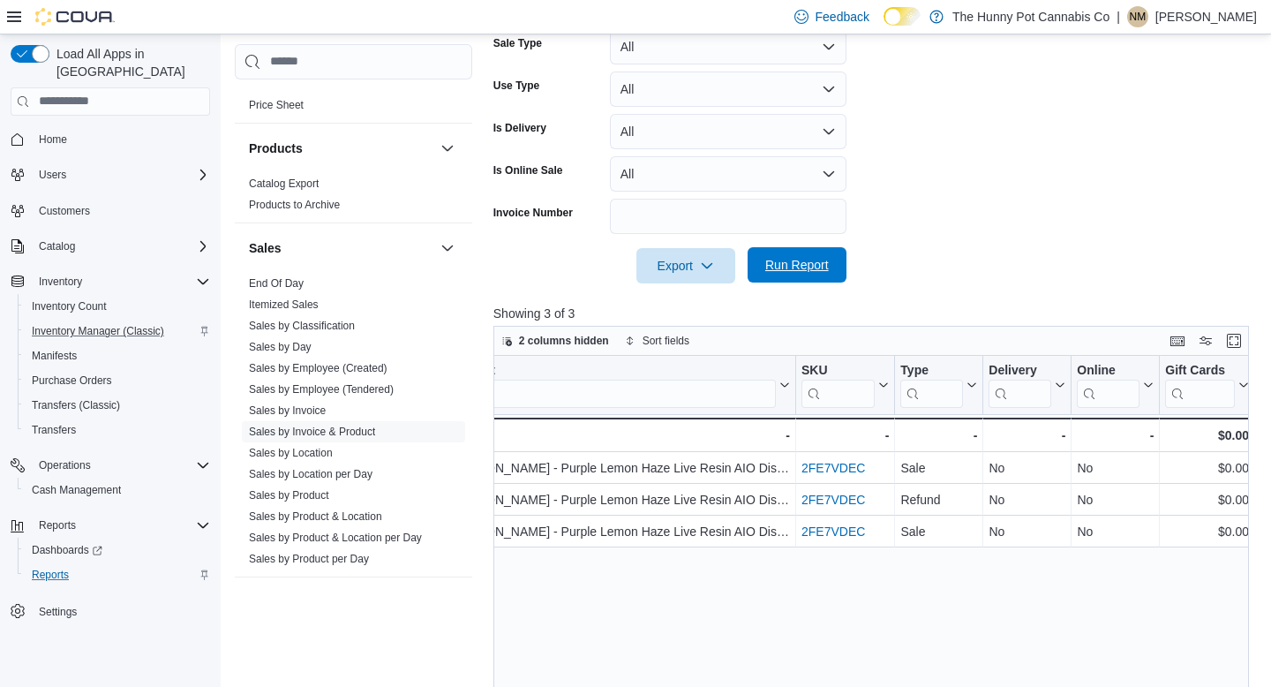
scroll to position [0, 813]
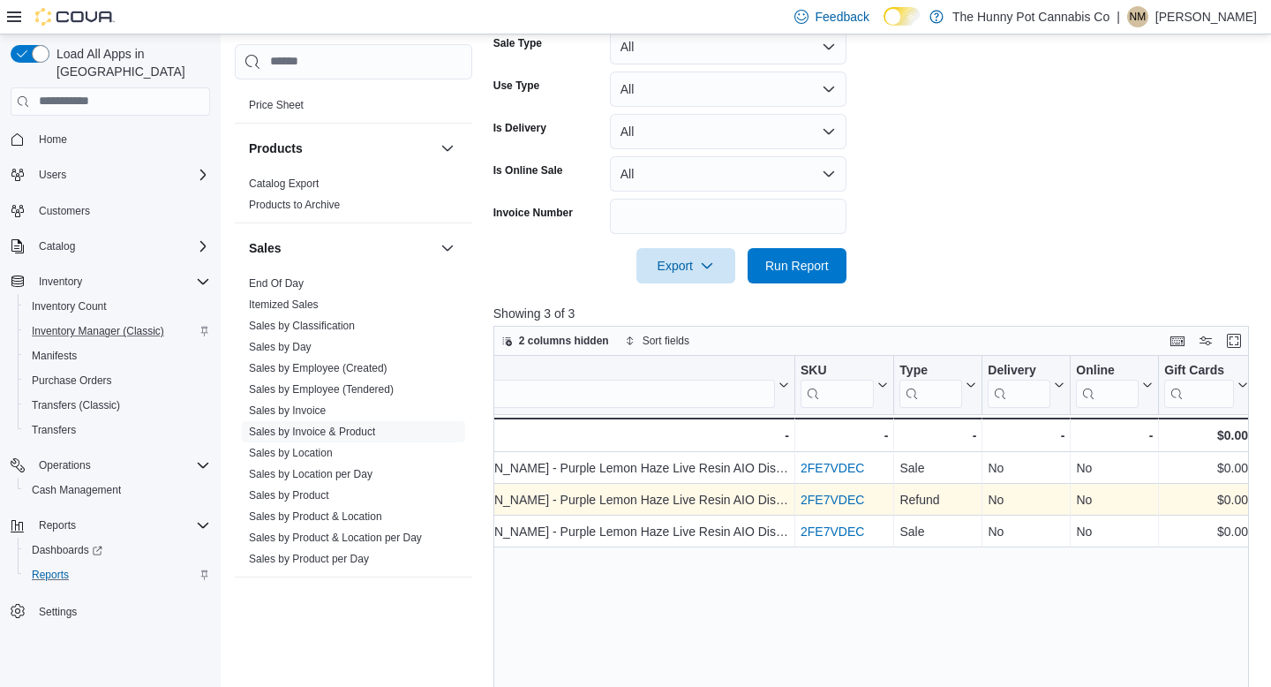
click at [830, 507] on link "2FE7VDEC" at bounding box center [832, 499] width 64 height 14
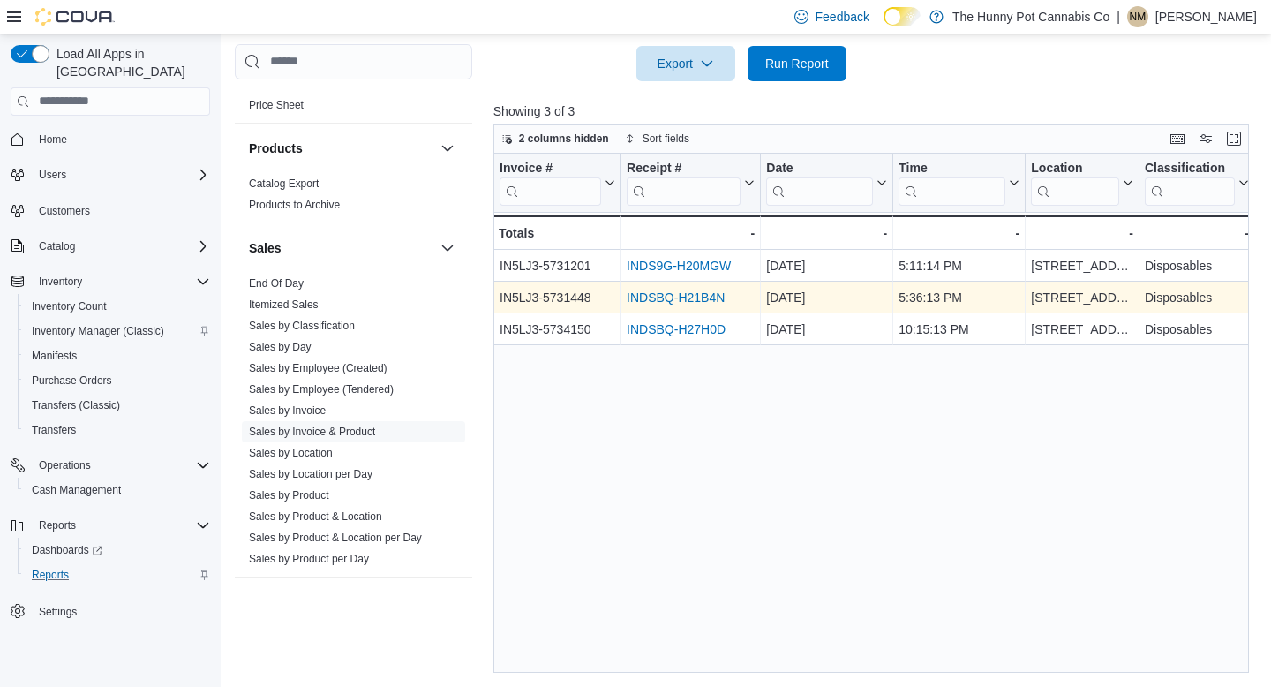
click at [658, 299] on link "INDSBQ-H21B4N" at bounding box center [676, 297] width 98 height 14
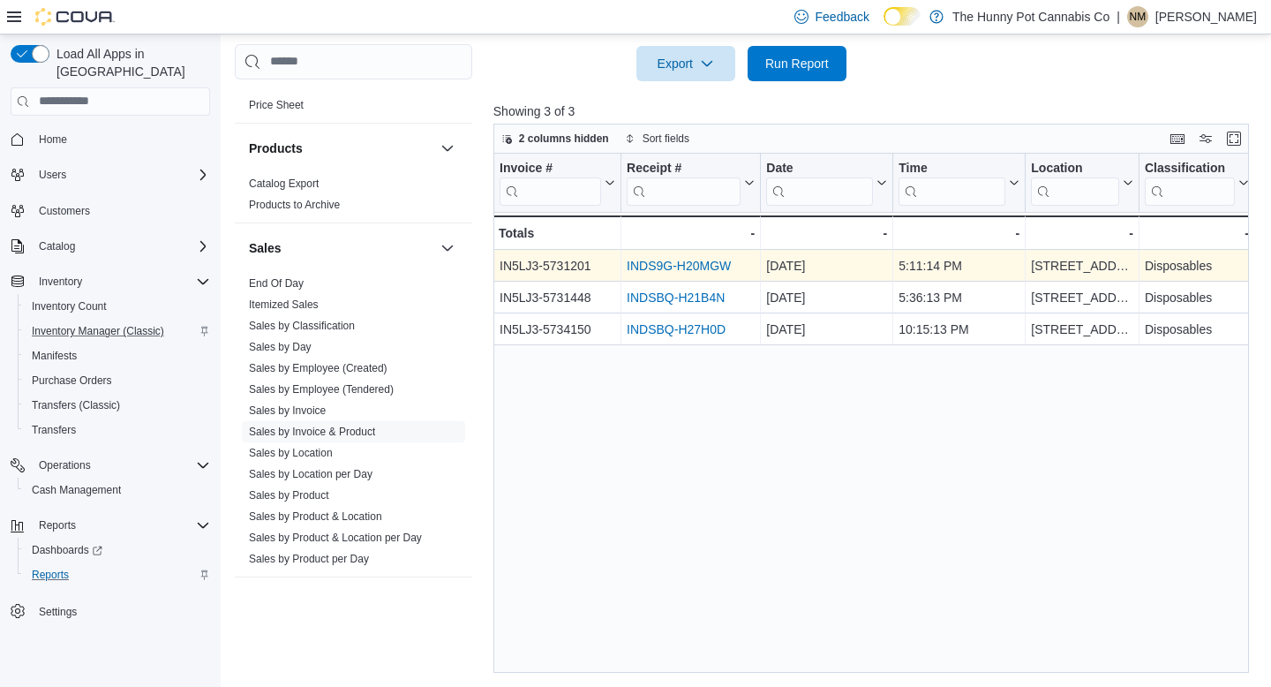
click at [695, 264] on link "INDS9G-H20MGW" at bounding box center [679, 266] width 104 height 14
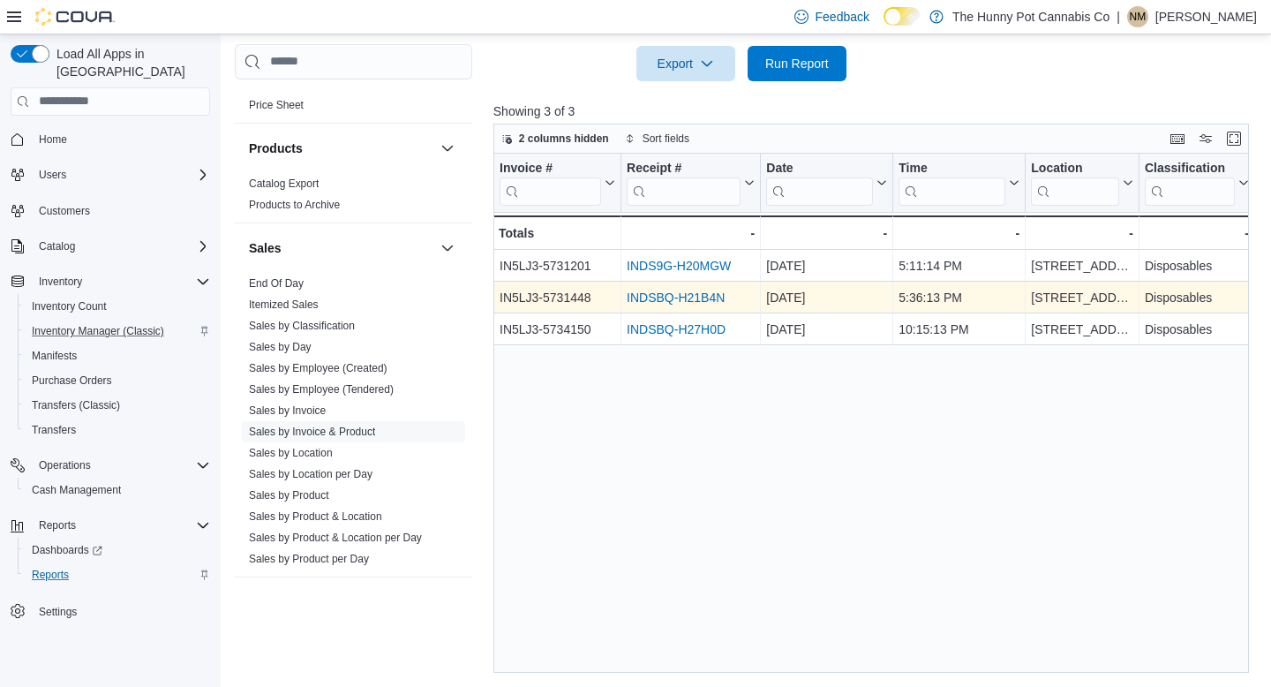
click at [637, 300] on link "INDSBQ-H21B4N" at bounding box center [676, 297] width 98 height 14
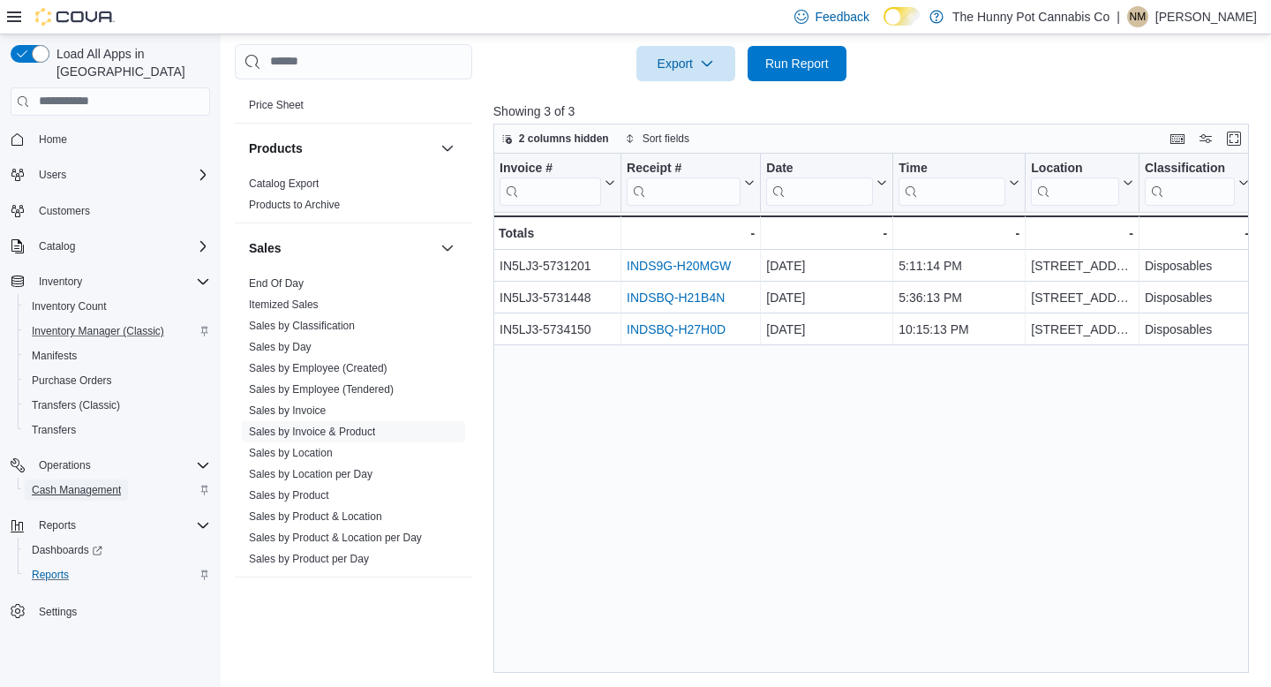
click at [95, 483] on span "Cash Management" at bounding box center [76, 490] width 89 height 14
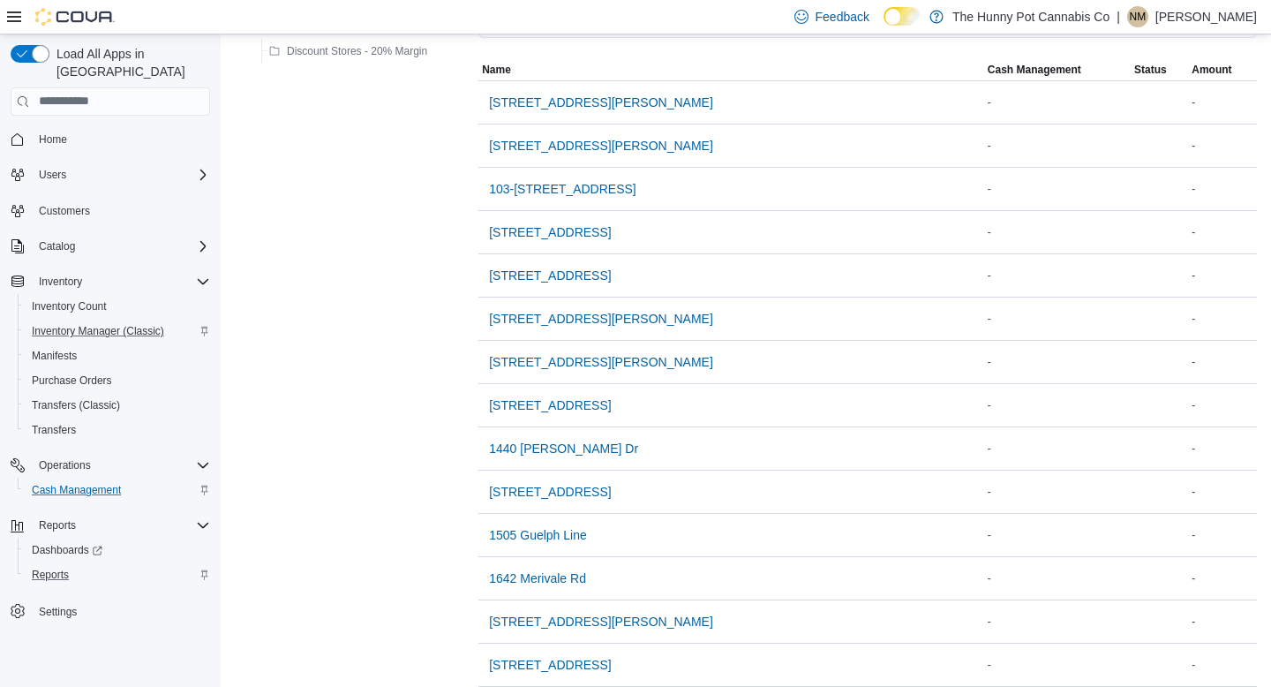
scroll to position [405, 0]
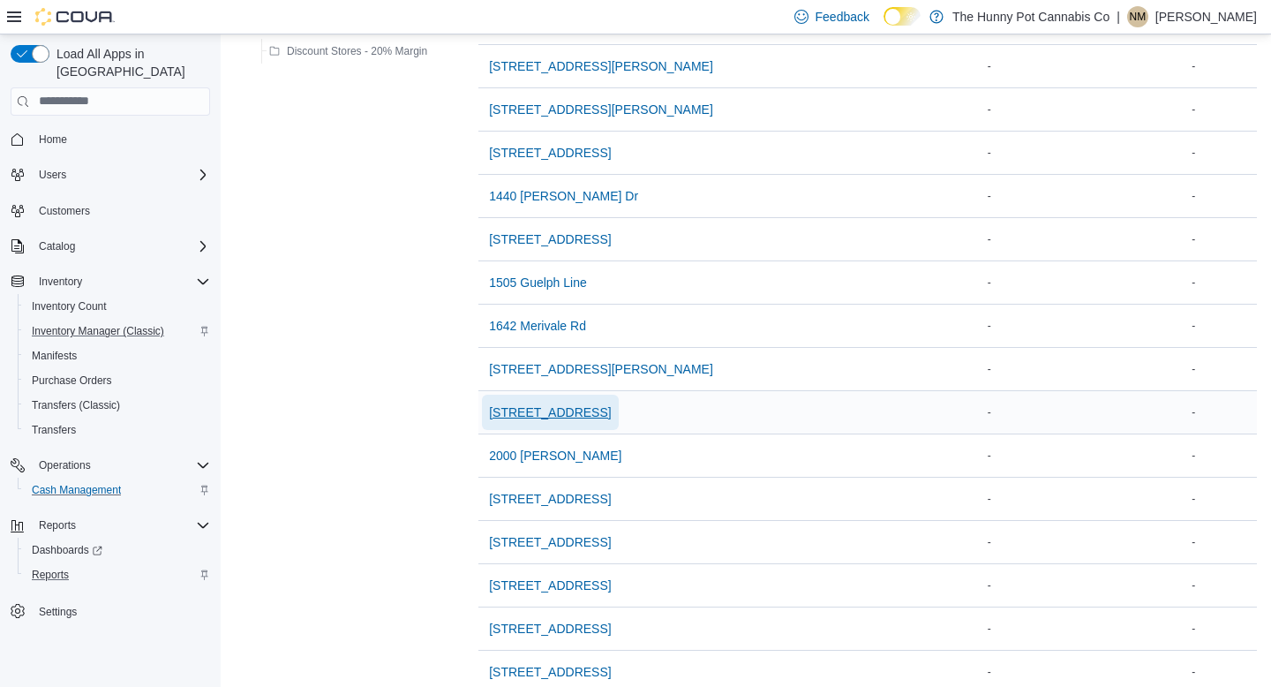
click at [531, 413] on span "198 Queen St" at bounding box center [550, 412] width 122 height 18
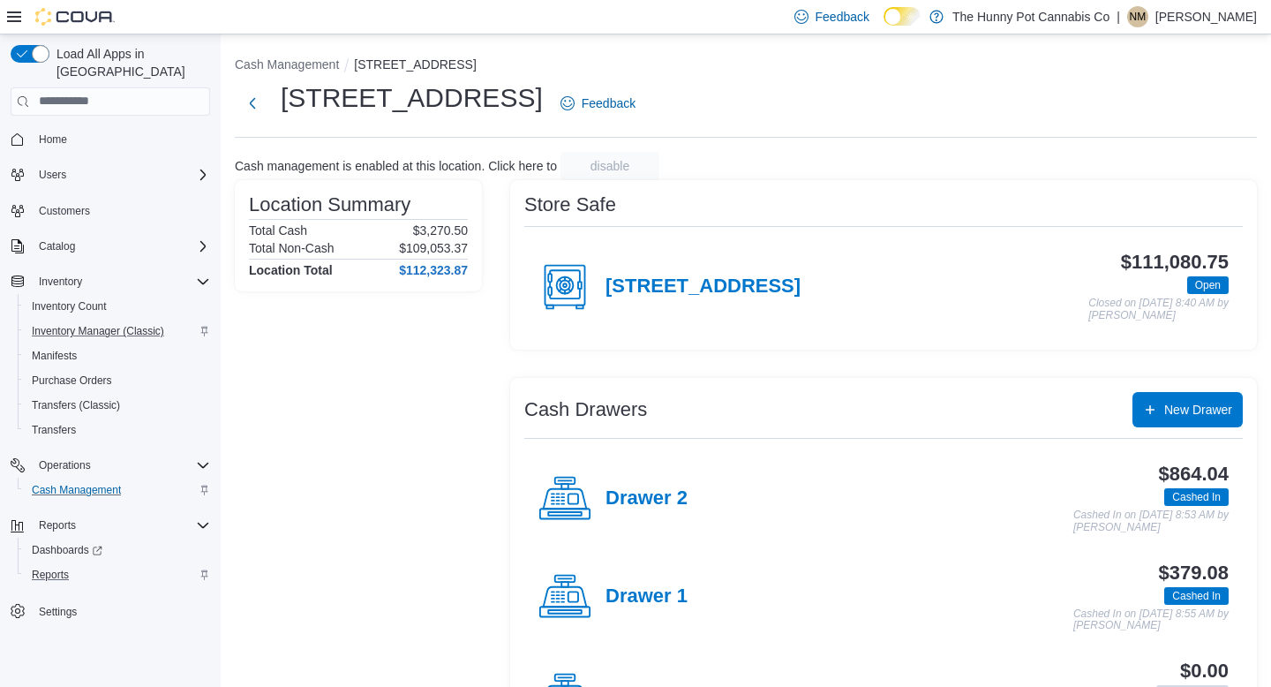
click at [644, 494] on h4 "Drawer 2" at bounding box center [646, 498] width 82 height 23
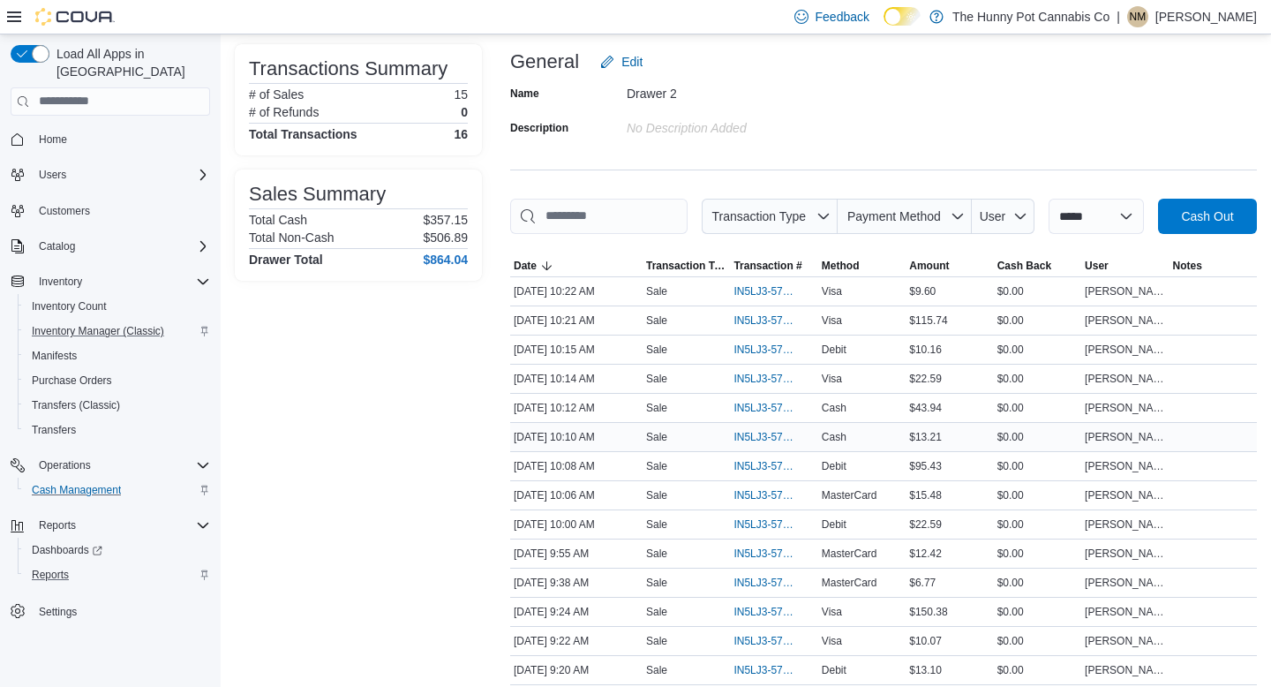
scroll to position [109, 0]
click at [762, 588] on span "IN5LJ3-5760376" at bounding box center [764, 581] width 63 height 14
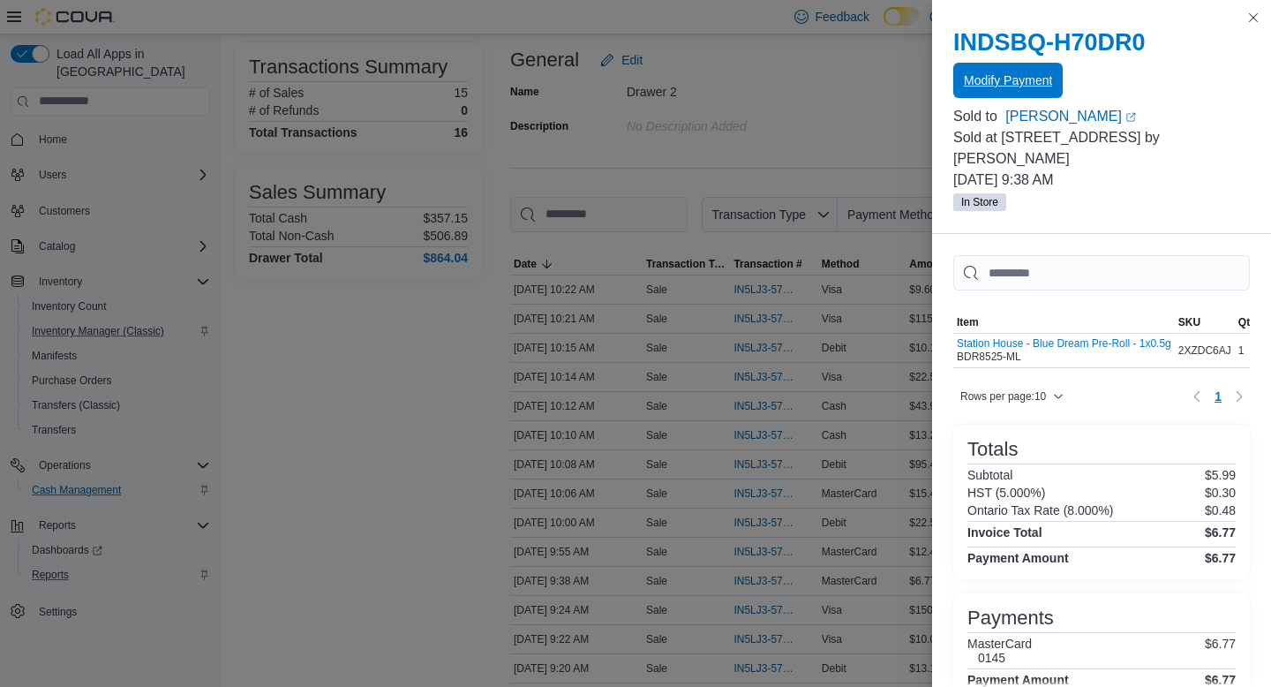
click at [1048, 78] on span "Modify Payment" at bounding box center [1008, 80] width 88 height 18
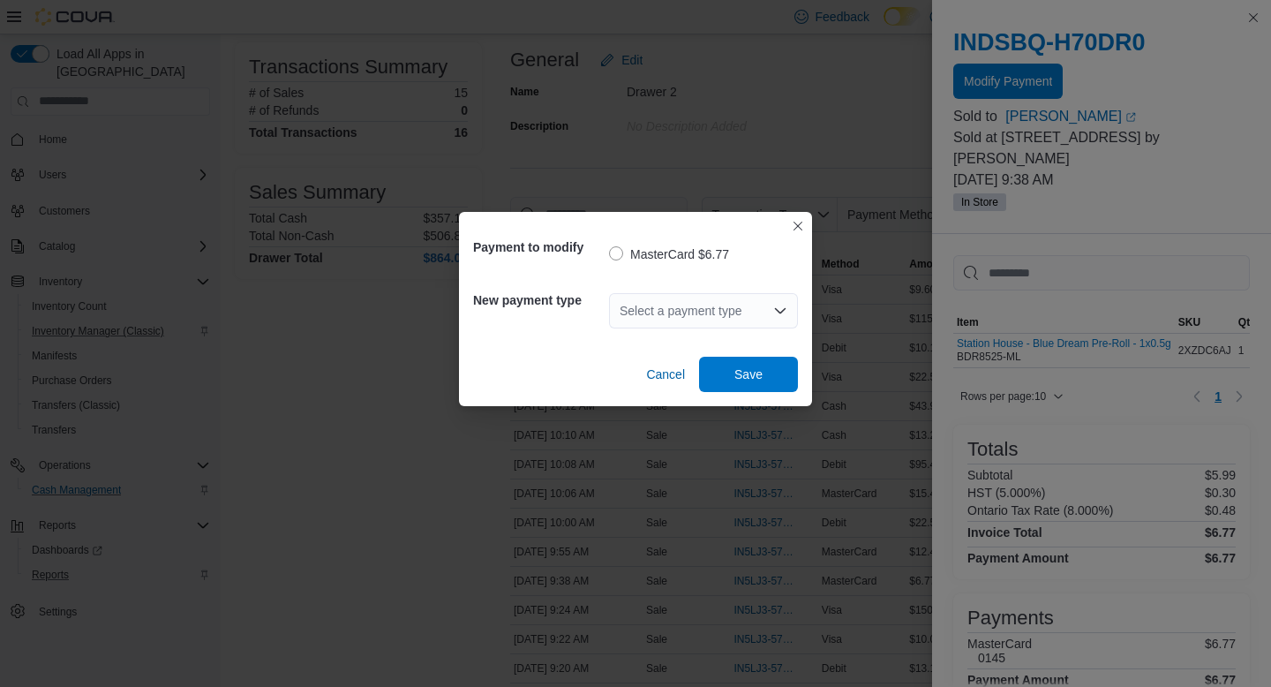
click at [685, 282] on div "Select a payment type" at bounding box center [703, 310] width 189 height 56
click at [685, 302] on div "Select a payment type" at bounding box center [703, 310] width 189 height 35
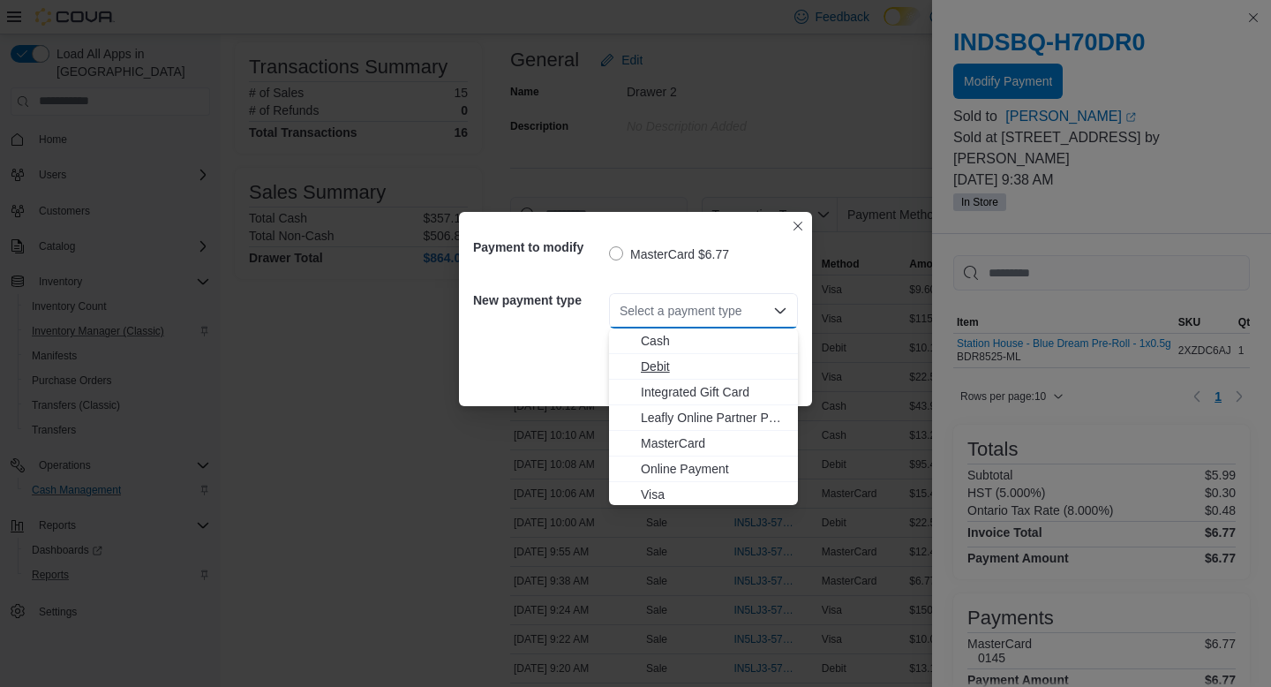
click at [651, 363] on span "Debit" at bounding box center [714, 366] width 146 height 18
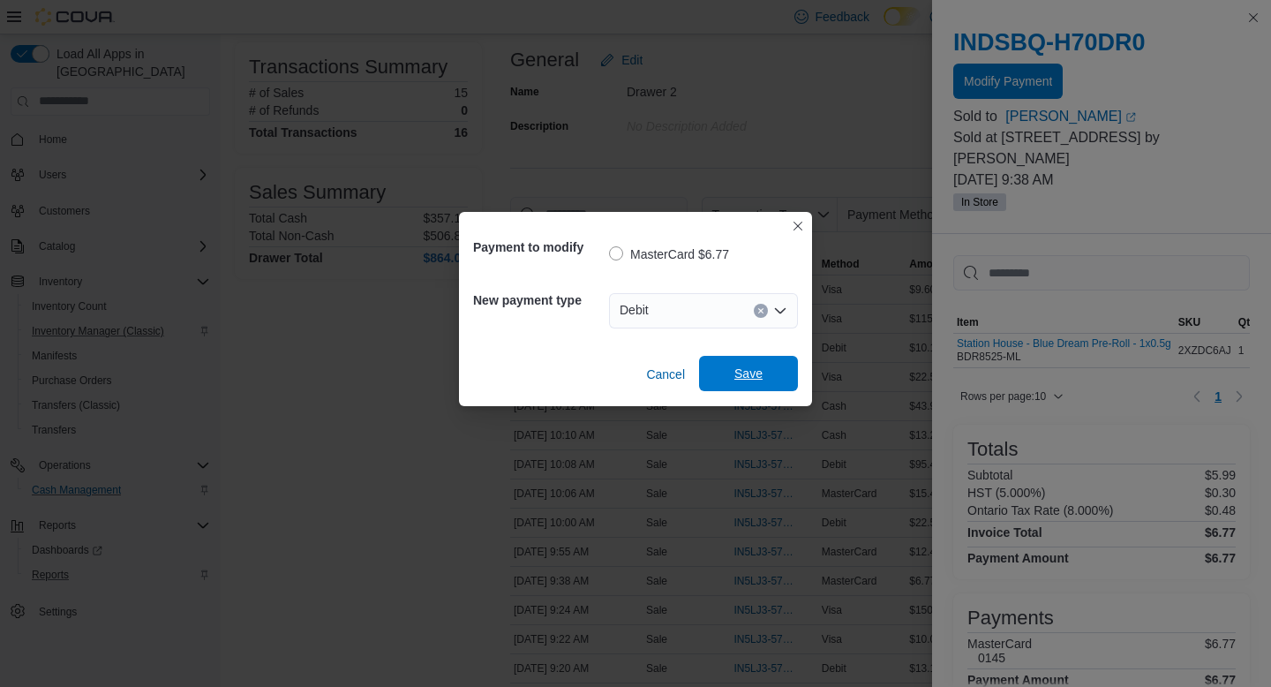
click at [743, 375] on span "Save" at bounding box center [748, 373] width 28 height 18
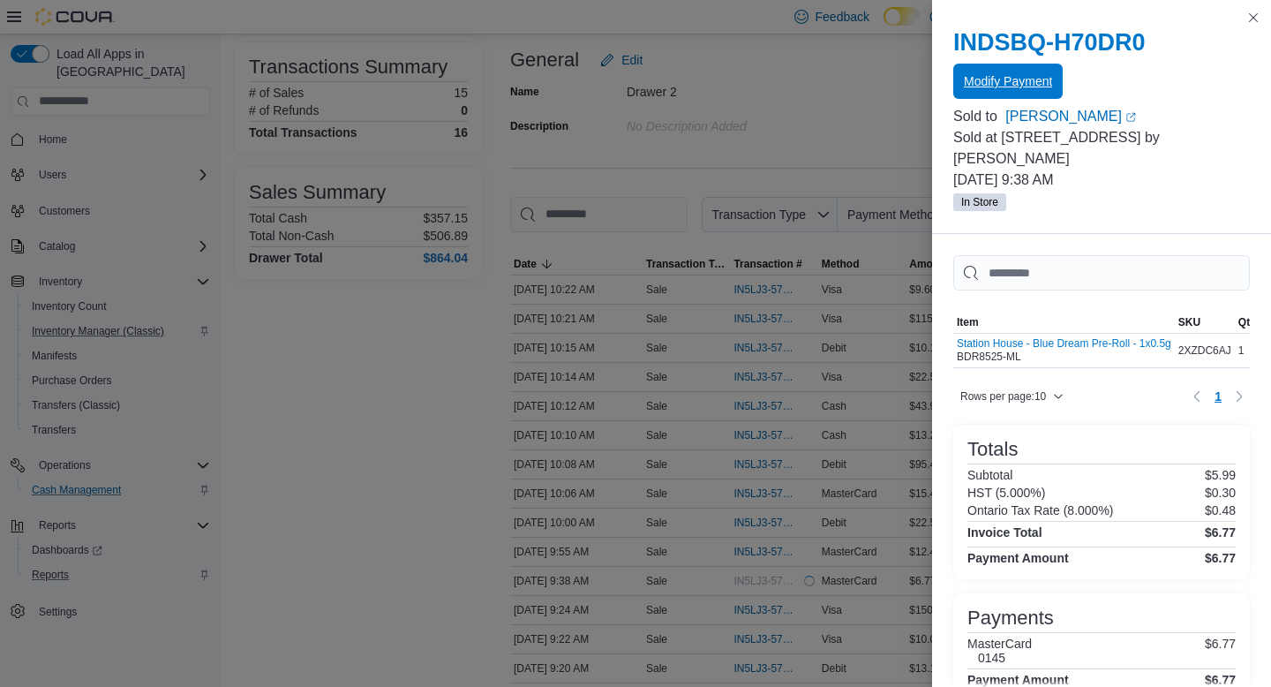
scroll to position [0, 0]
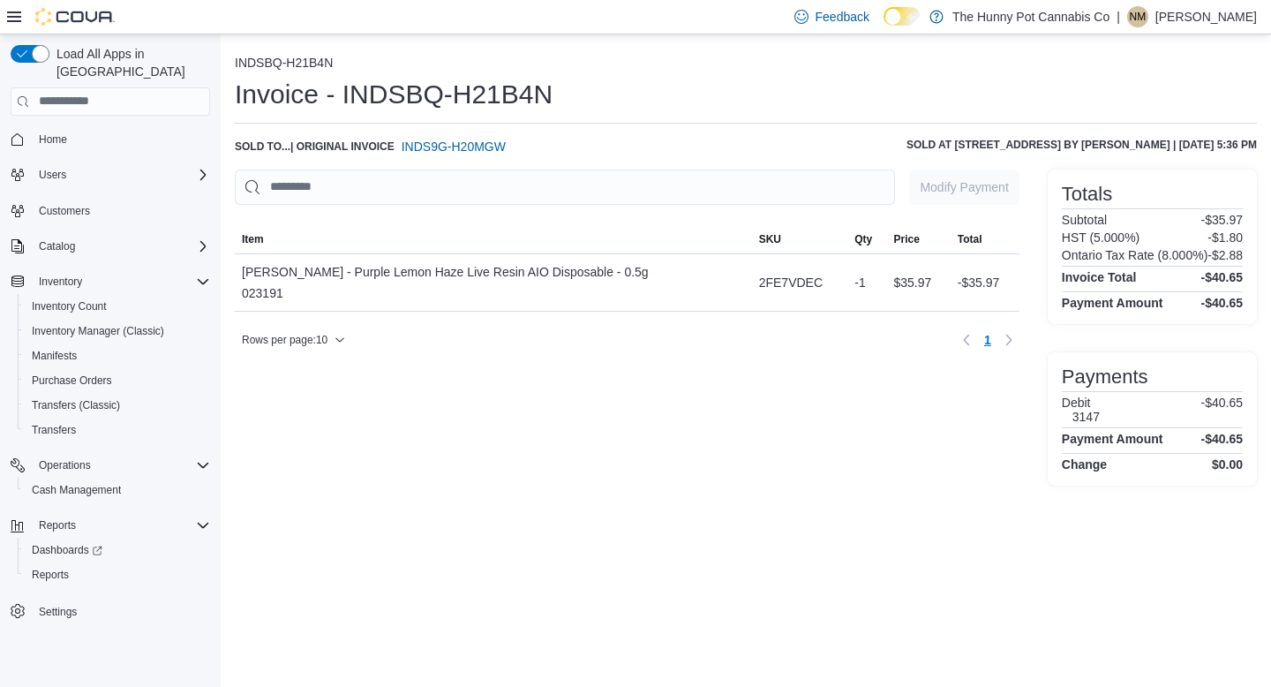
click at [272, 145] on div "Sold to ..." at bounding box center [263, 146] width 56 height 14
click at [432, 141] on span "INDS9G-H20MGW" at bounding box center [454, 147] width 104 height 18
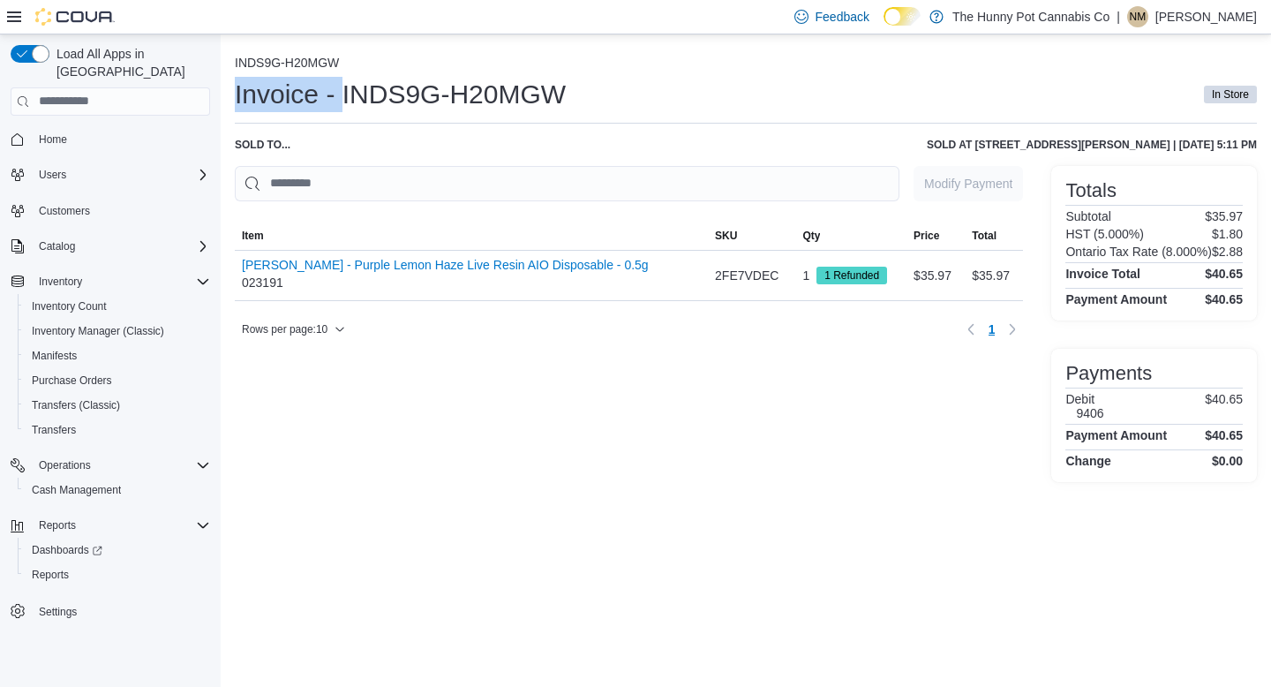
drag, startPoint x: 339, startPoint y: 99, endPoint x: 614, endPoint y: 108, distance: 275.5
click at [614, 108] on div "Invoice - INDS9G-H20MGW In Store" at bounding box center [746, 94] width 1022 height 35
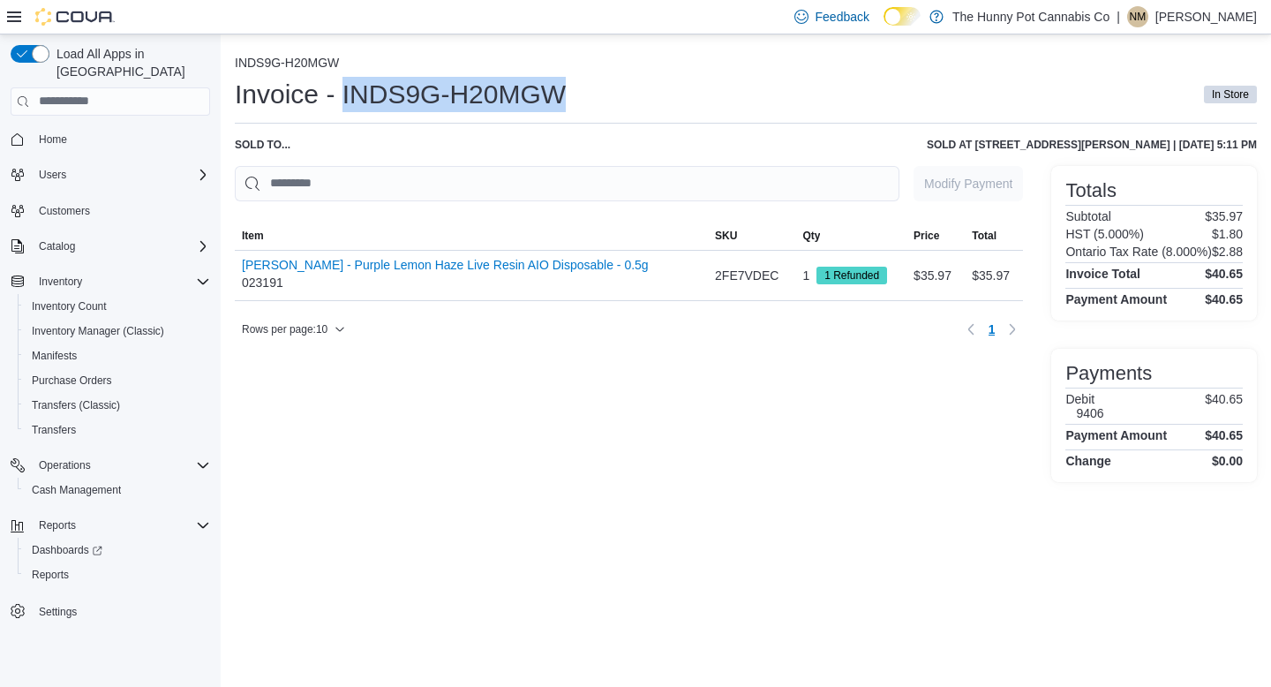
copy h1 "INDS9G-H20MGW"
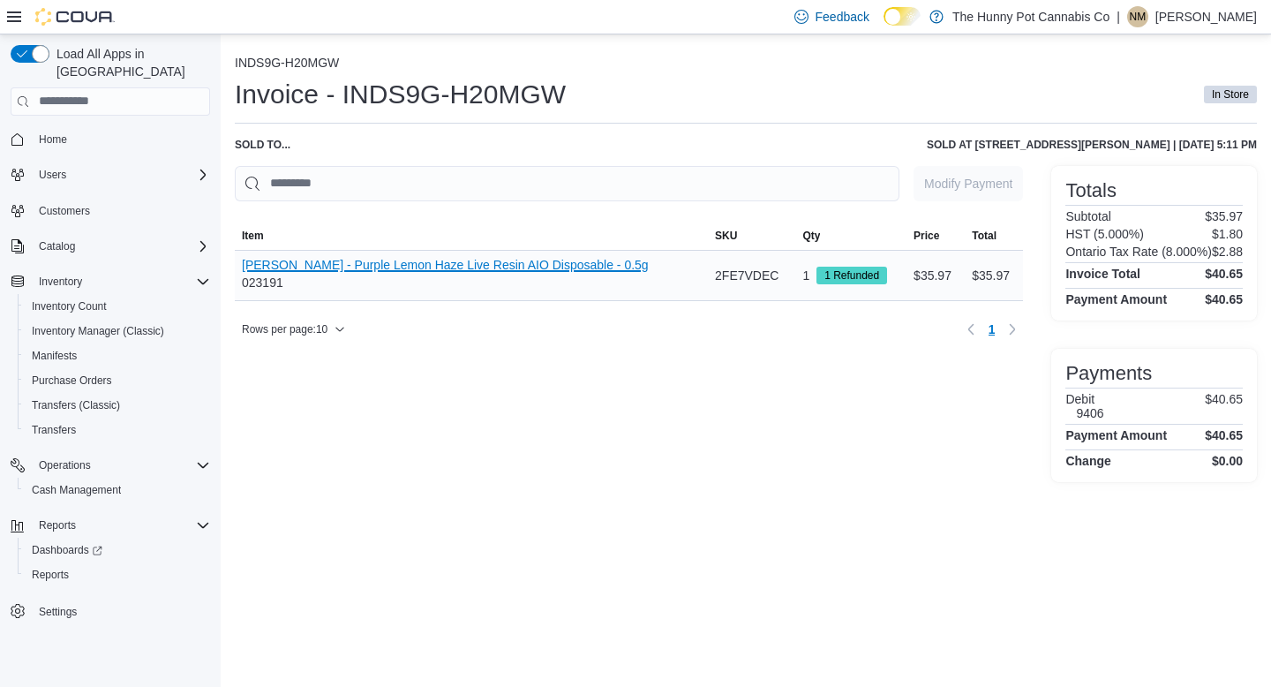
click at [404, 262] on button "[PERSON_NAME] - Purple Lemon Haze Live Resin AIO Disposable - 0.5g" at bounding box center [445, 265] width 407 height 14
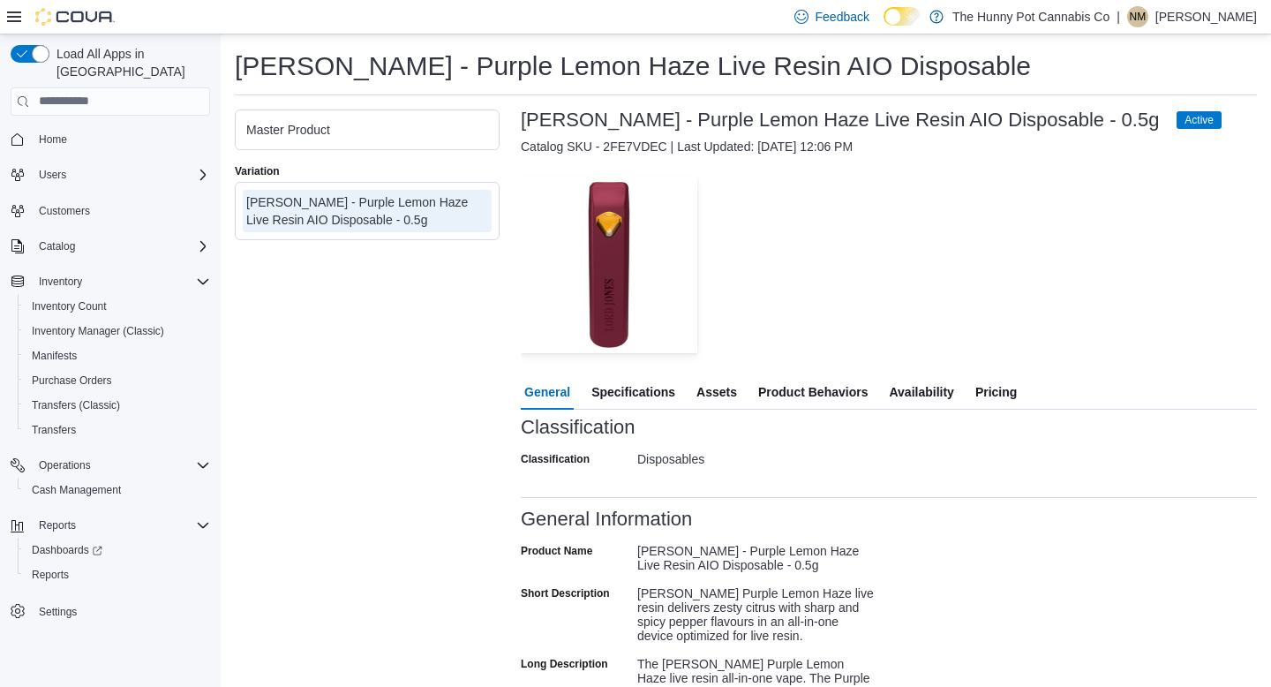
scroll to position [89, 0]
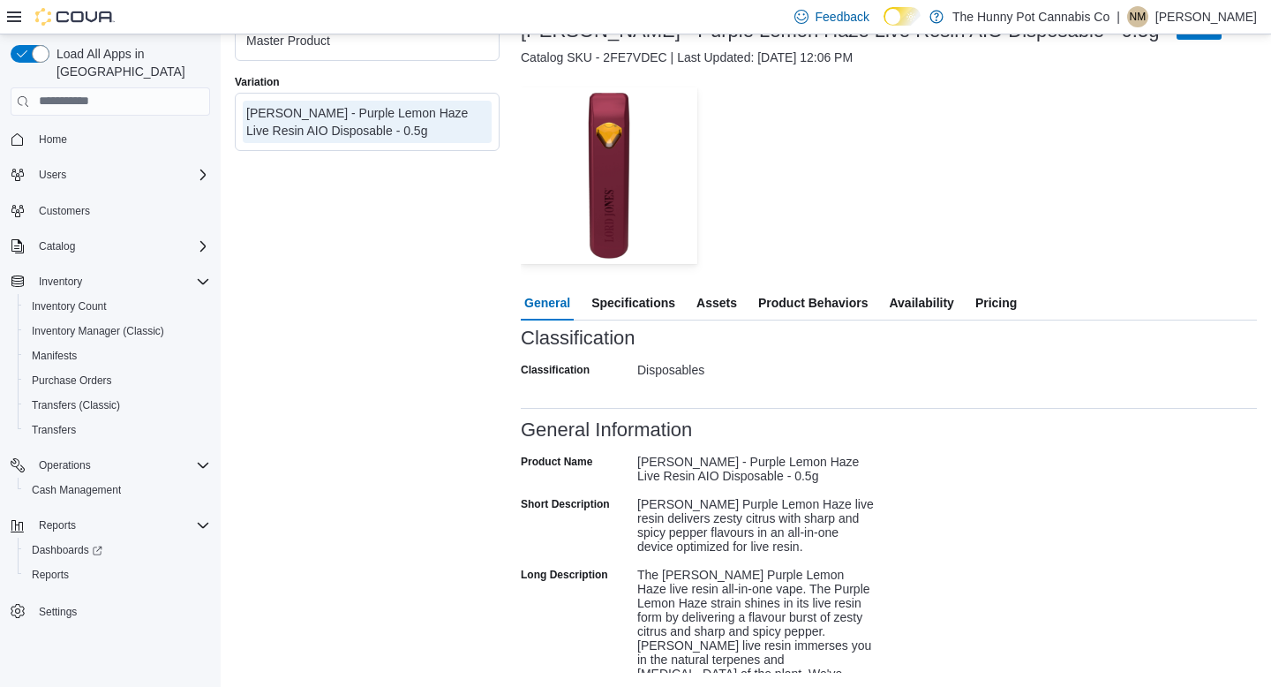
click at [640, 315] on span "Specifications" at bounding box center [633, 302] width 84 height 35
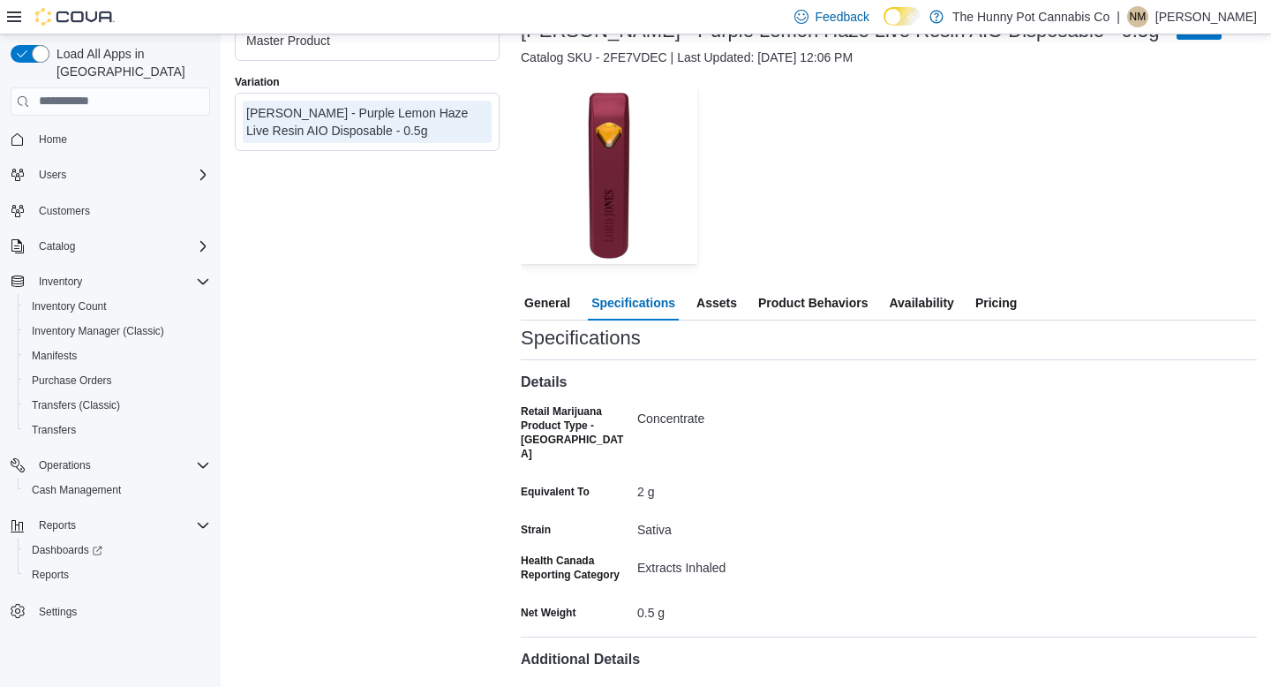
click at [566, 314] on span "General" at bounding box center [547, 302] width 46 height 35
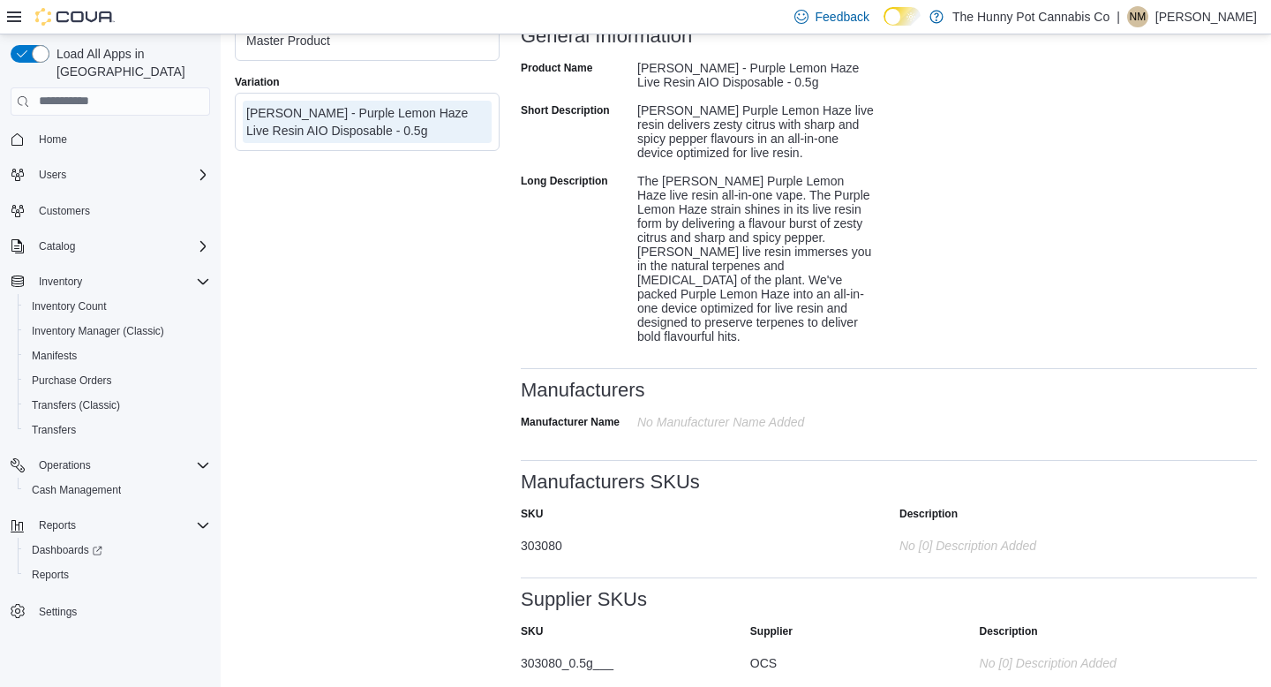
scroll to position [508, 0]
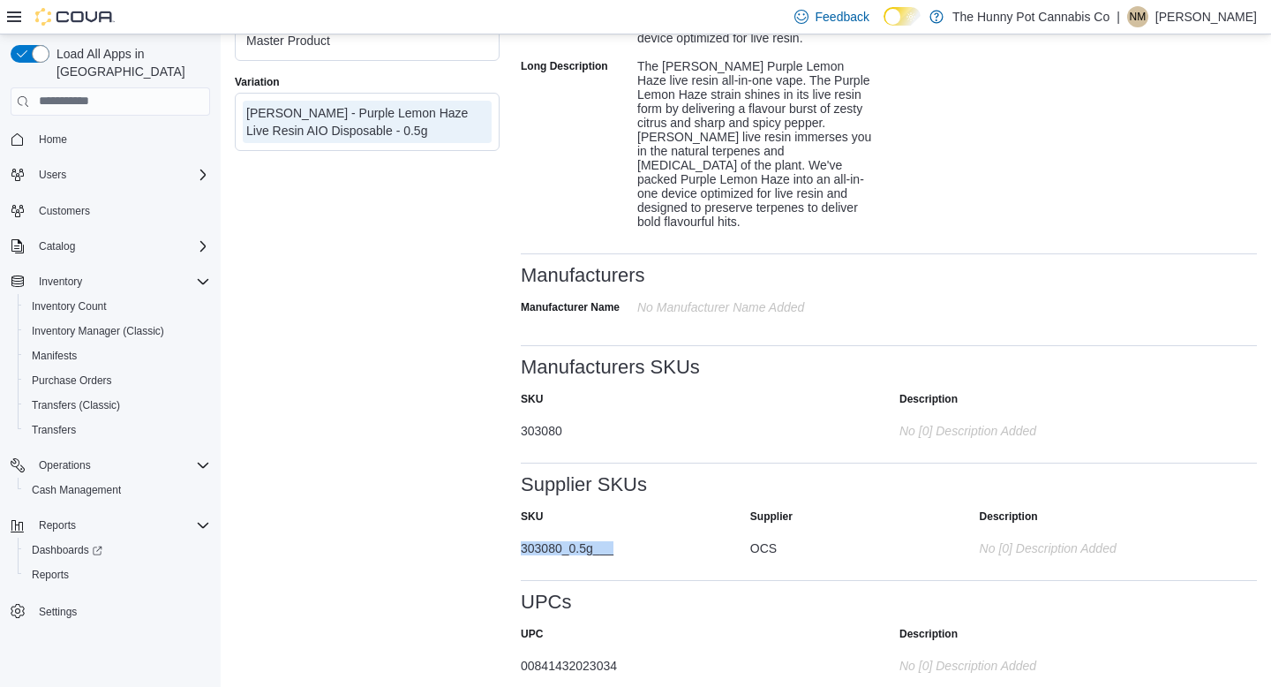
drag, startPoint x: 519, startPoint y: 540, endPoint x: 647, endPoint y: 529, distance: 128.5
click at [647, 529] on div "Master Product Variation [PERSON_NAME] - Purple Lemon Haze Live Resin AIO Dispo…" at bounding box center [746, 346] width 1022 height 652
copy div "303080_0.5g___"
drag, startPoint x: 522, startPoint y: 653, endPoint x: 646, endPoint y: 643, distance: 124.8
click at [646, 651] on div "00841432023034" at bounding box center [697, 661] width 353 height 21
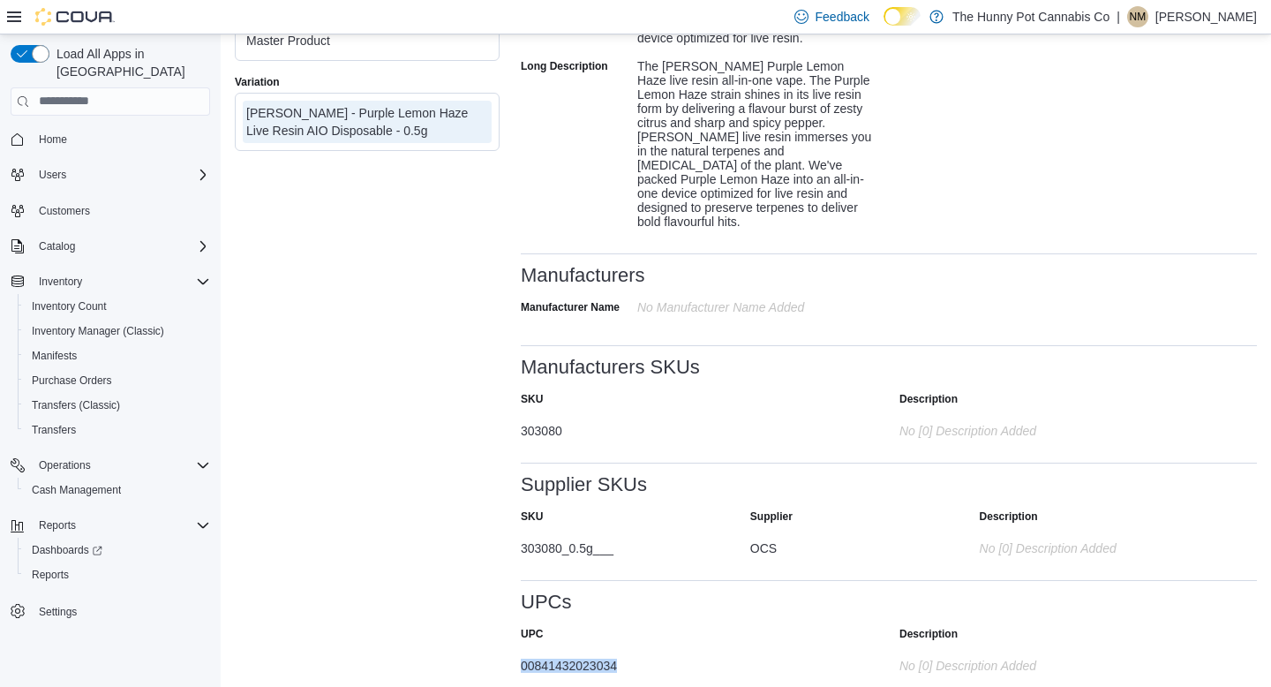
drag, startPoint x: 520, startPoint y: 652, endPoint x: 624, endPoint y: 650, distance: 104.1
click at [624, 651] on div "00841432023034" at bounding box center [697, 661] width 353 height 21
copy div "00841432023034"
